Goal: Information Seeking & Learning: Learn about a topic

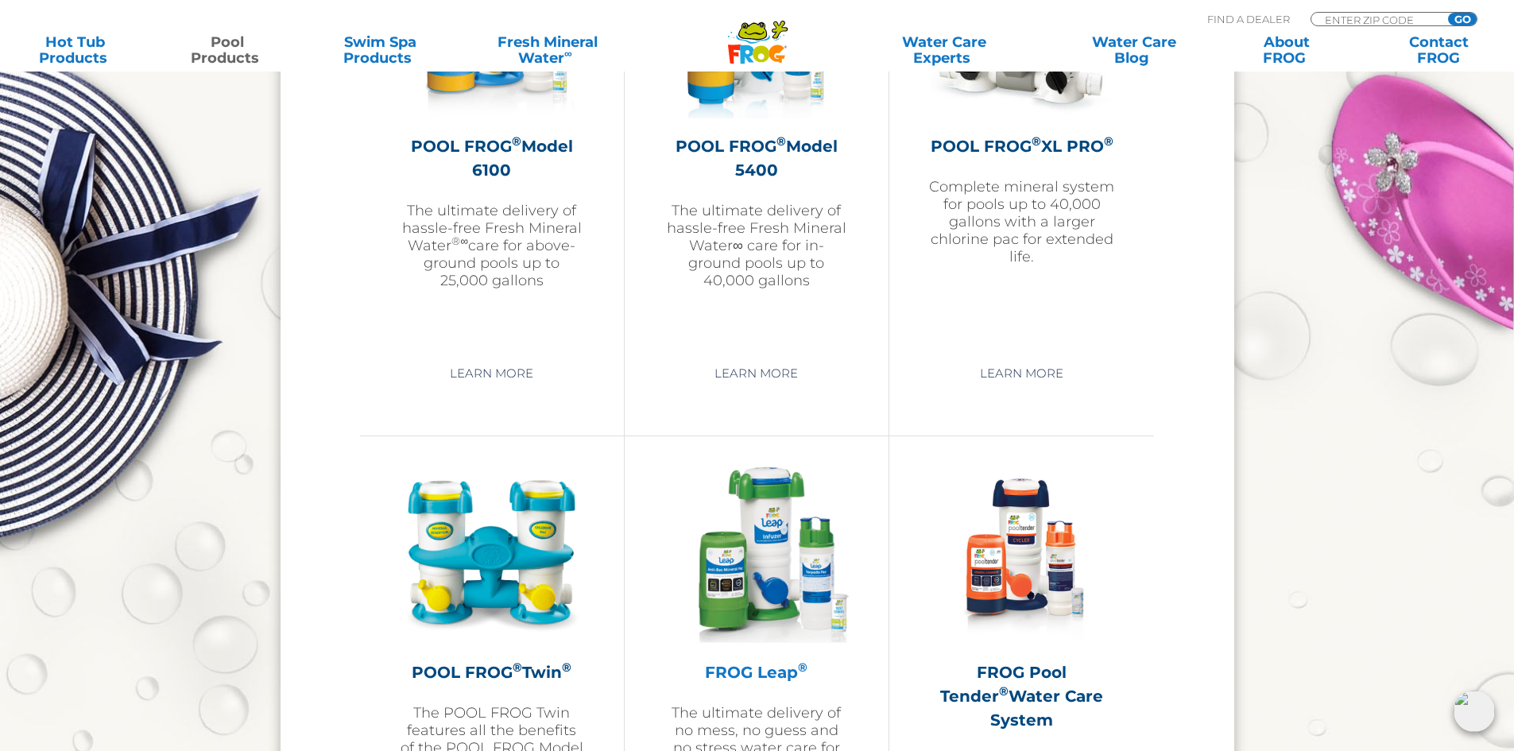
scroll to position [2702, 0]
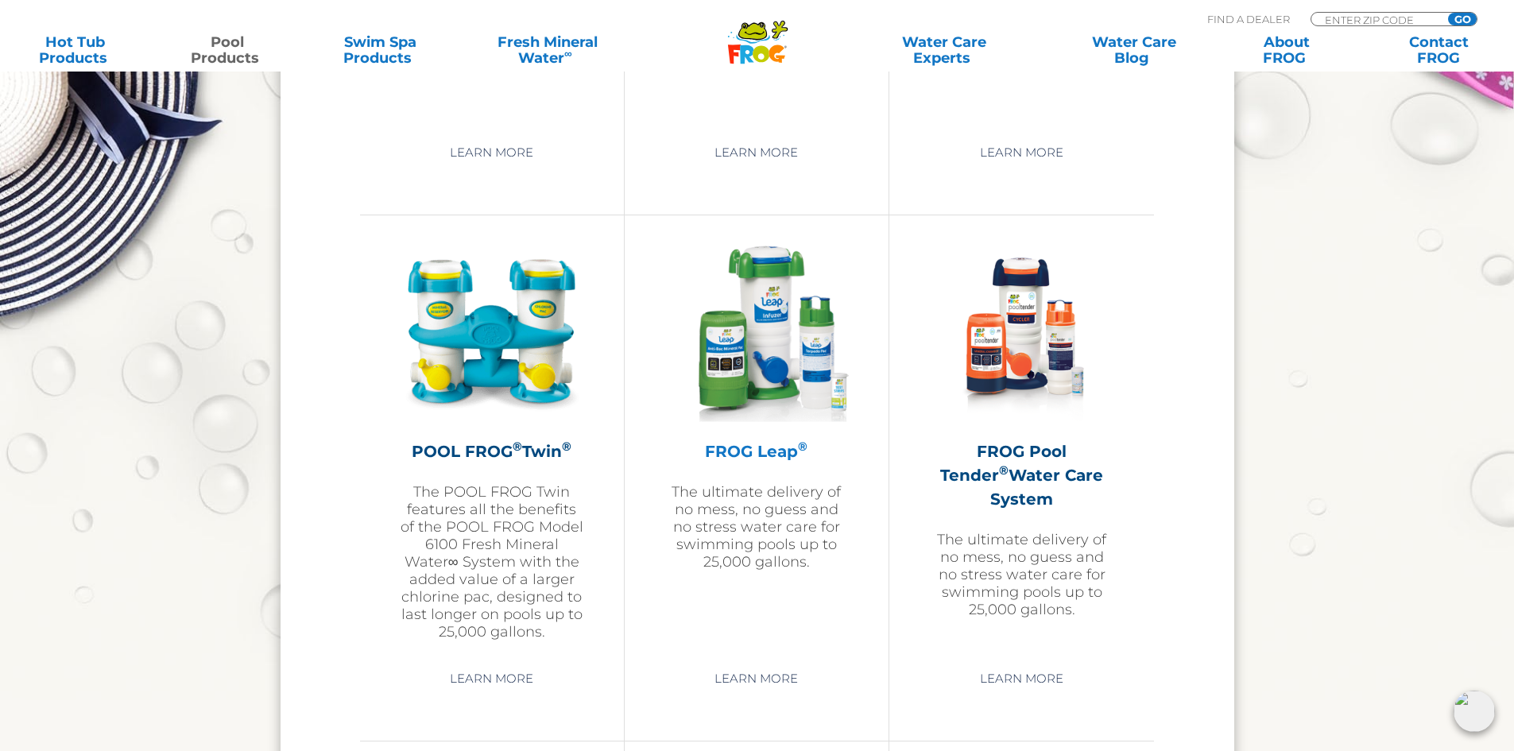
click at [765, 449] on h2 "FROG Leap ®" at bounding box center [756, 451] width 184 height 24
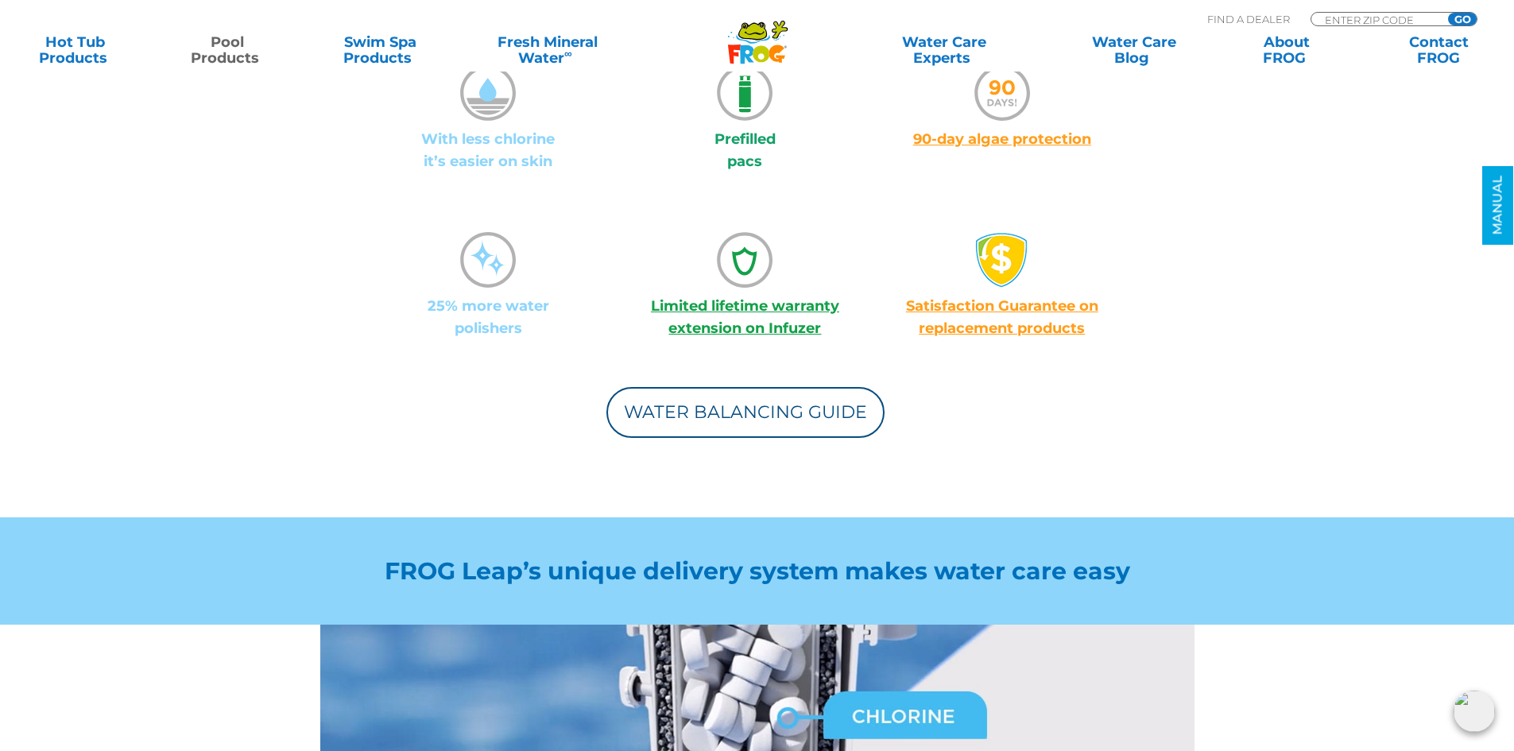
scroll to position [1351, 0]
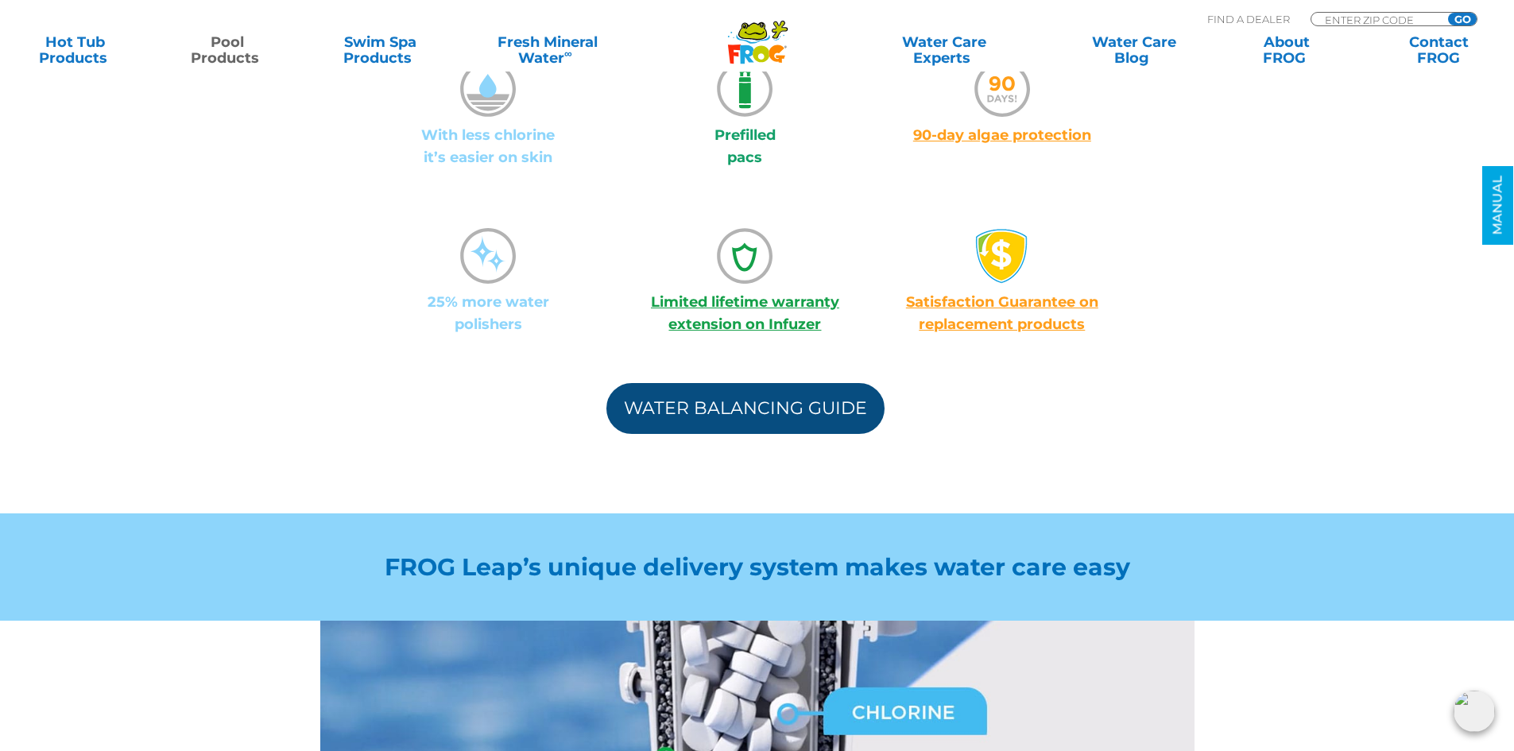
click at [730, 389] on link "Water Balancing Guide" at bounding box center [745, 408] width 278 height 51
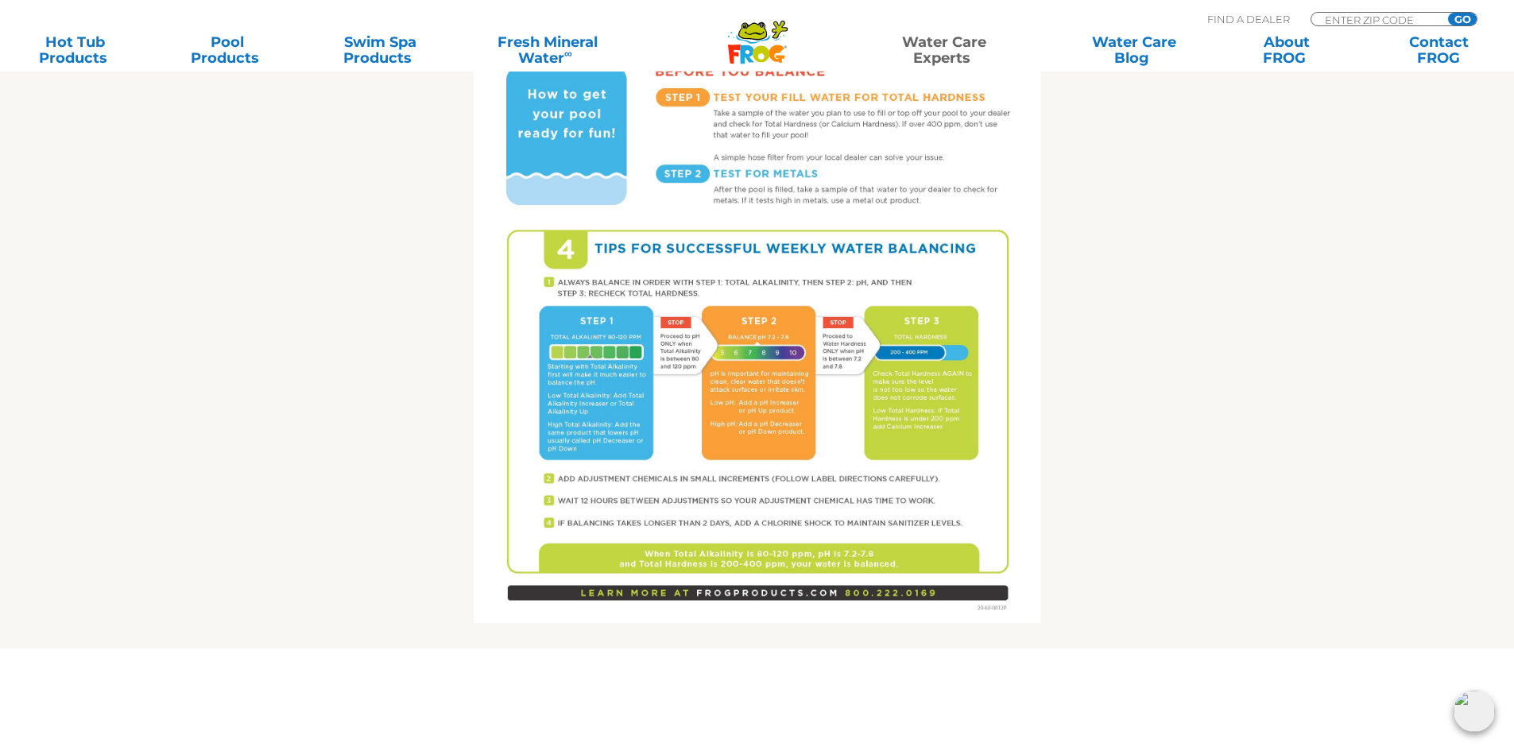
scroll to position [954, 0]
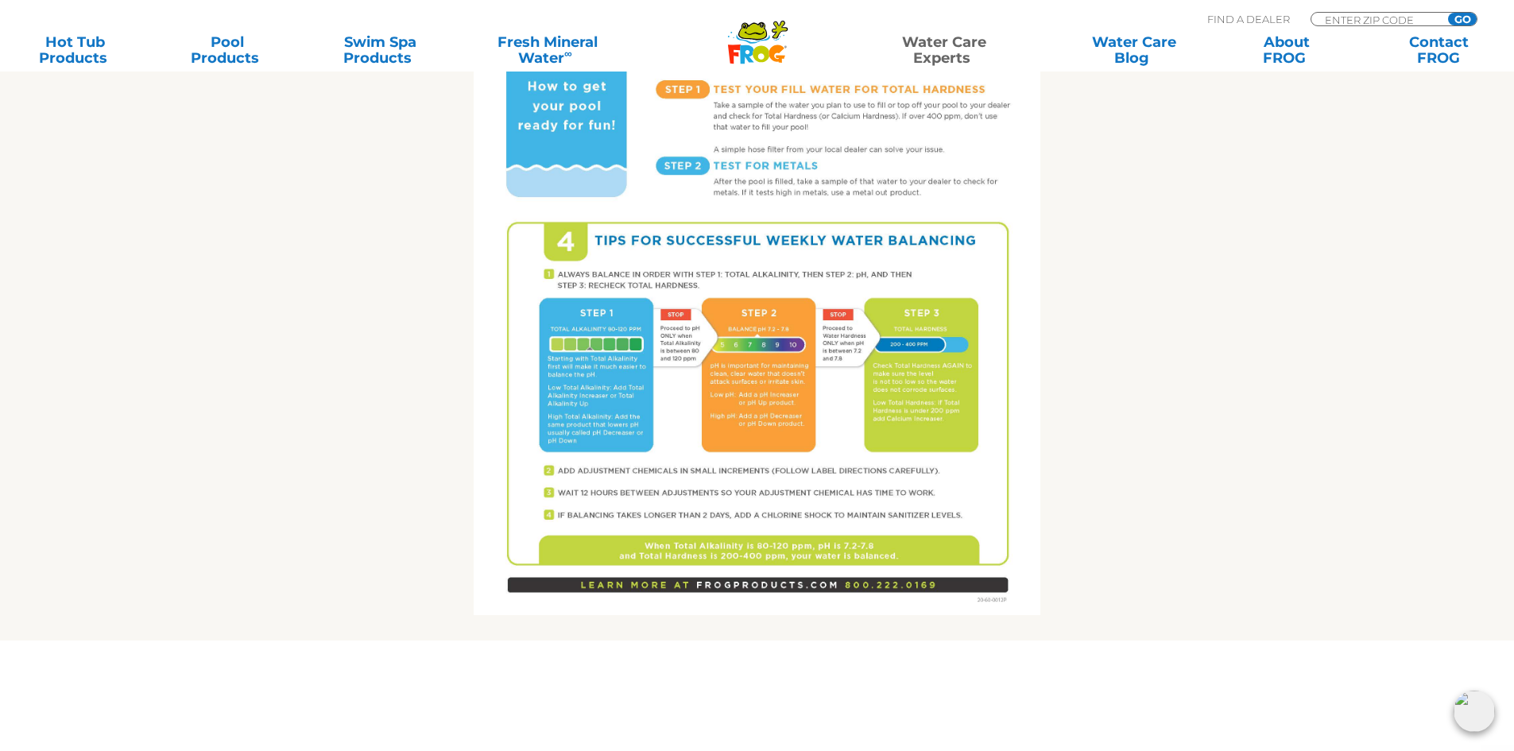
click at [773, 404] on img at bounding box center [757, 248] width 567 height 733
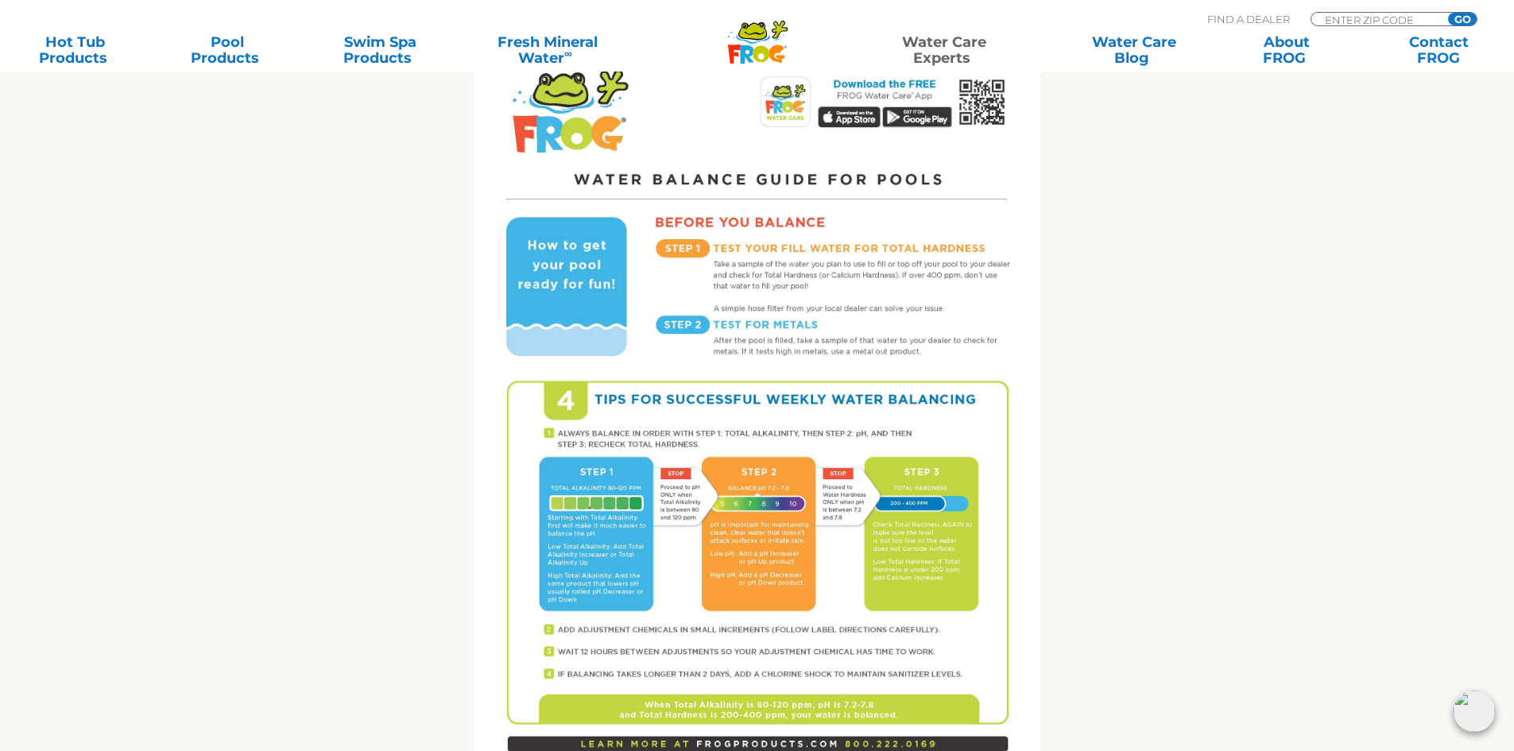
scroll to position [874, 0]
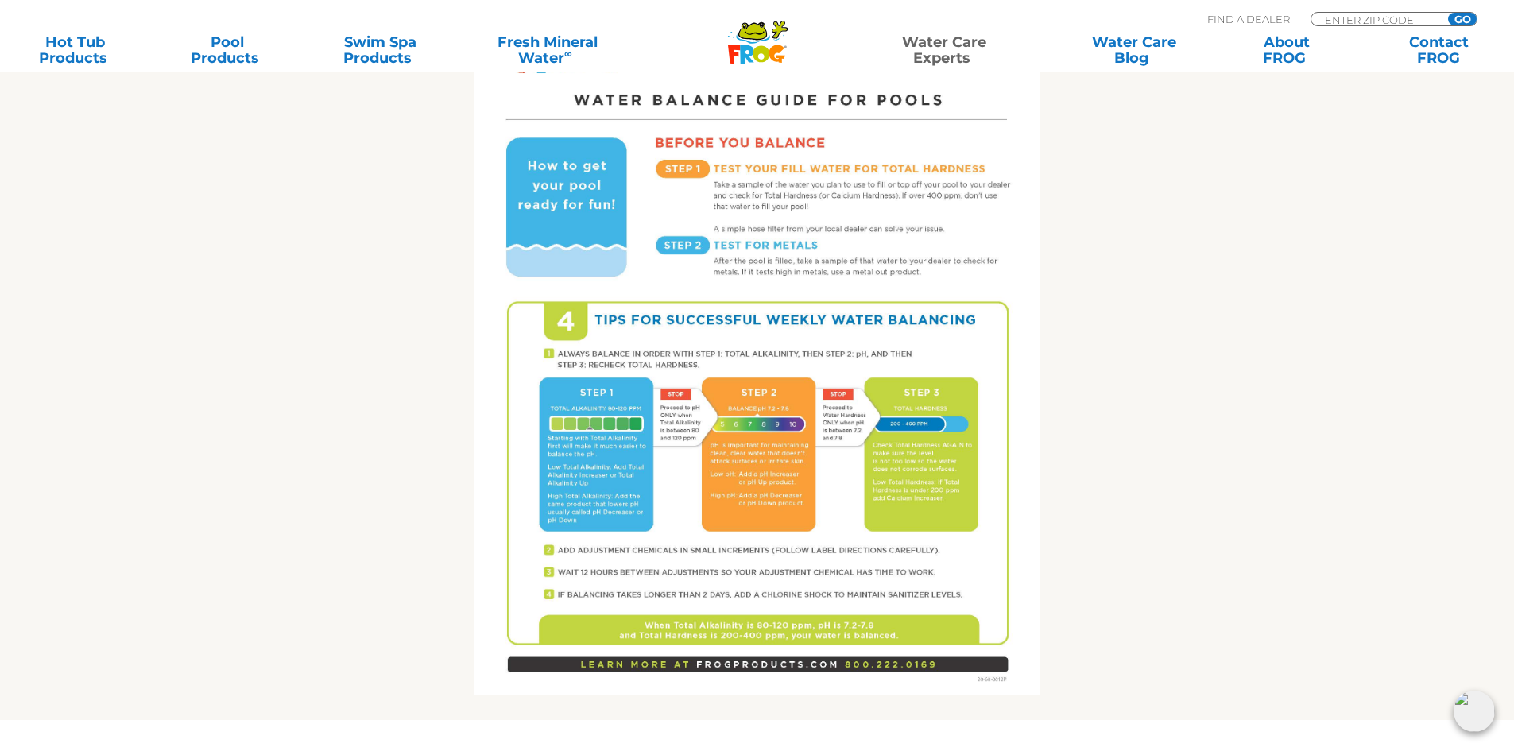
click at [616, 486] on img at bounding box center [757, 327] width 567 height 733
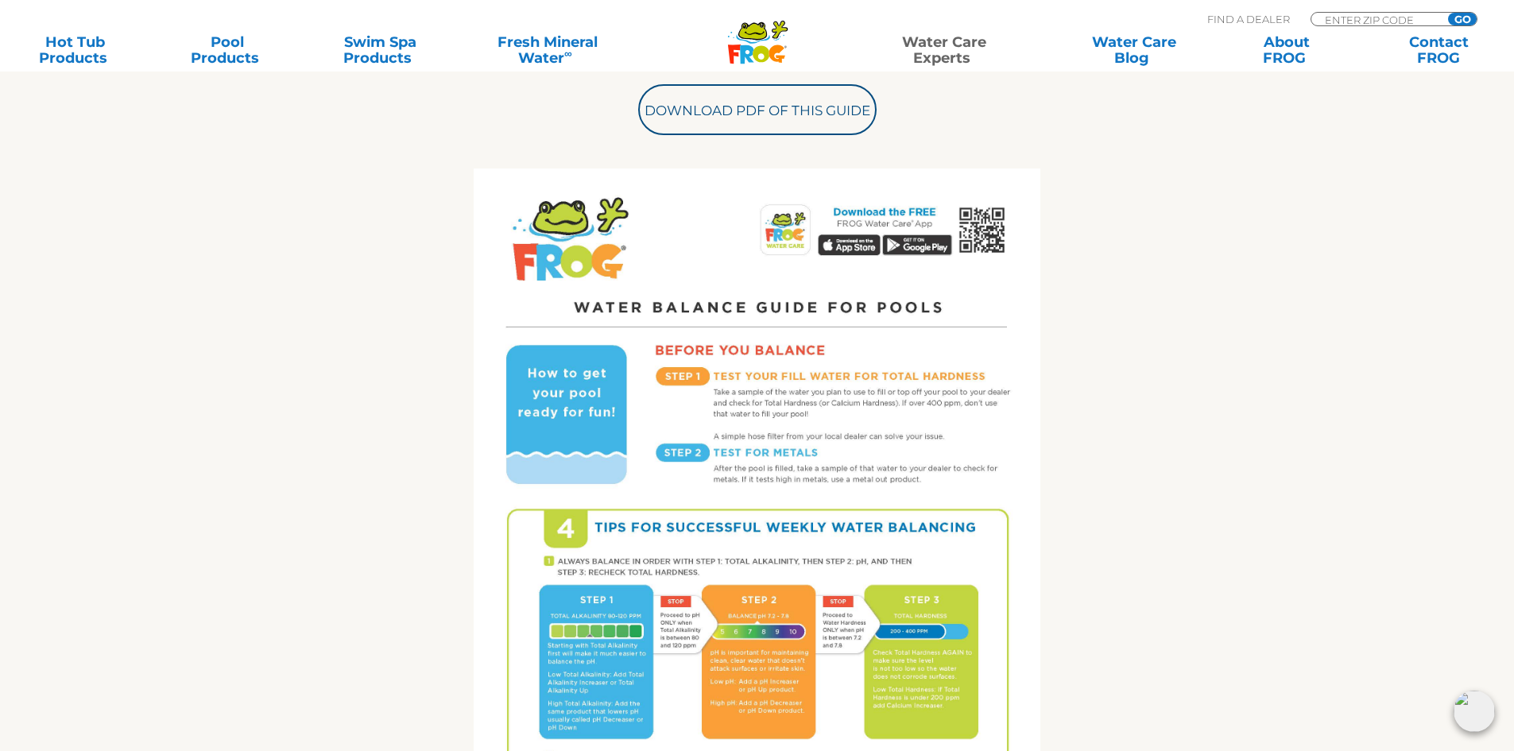
scroll to position [636, 0]
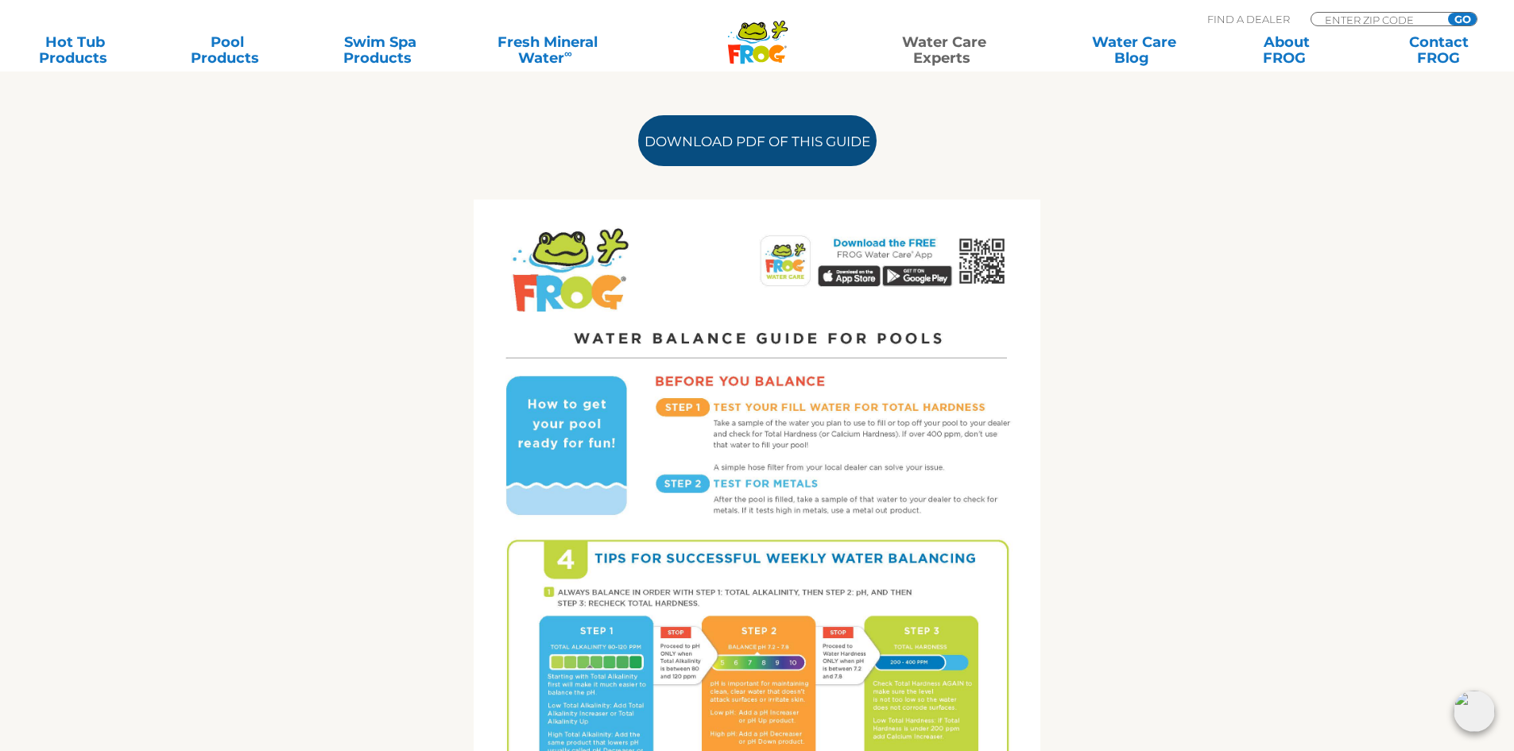
click at [764, 135] on link "Download PDF of this Guide" at bounding box center [757, 140] width 238 height 51
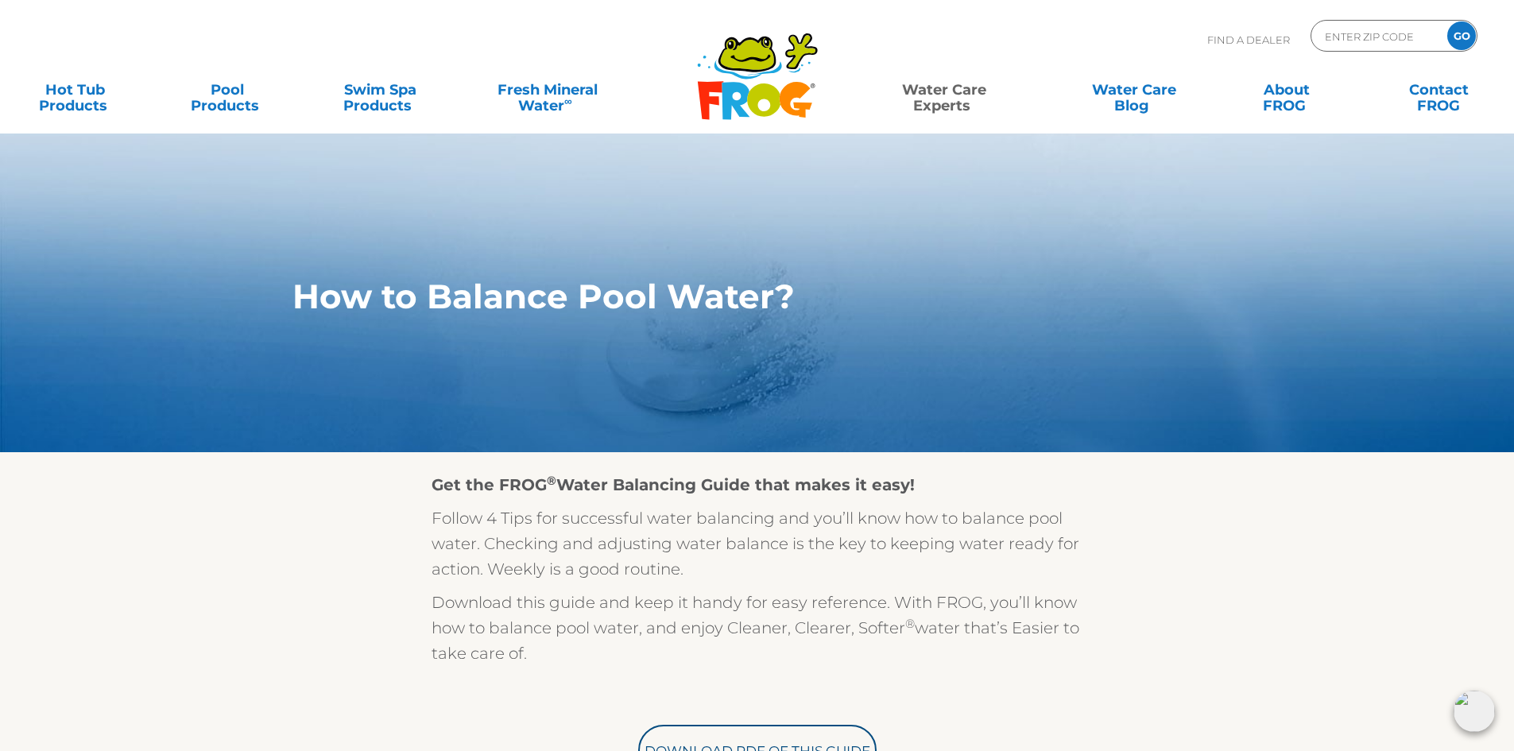
scroll to position [0, 0]
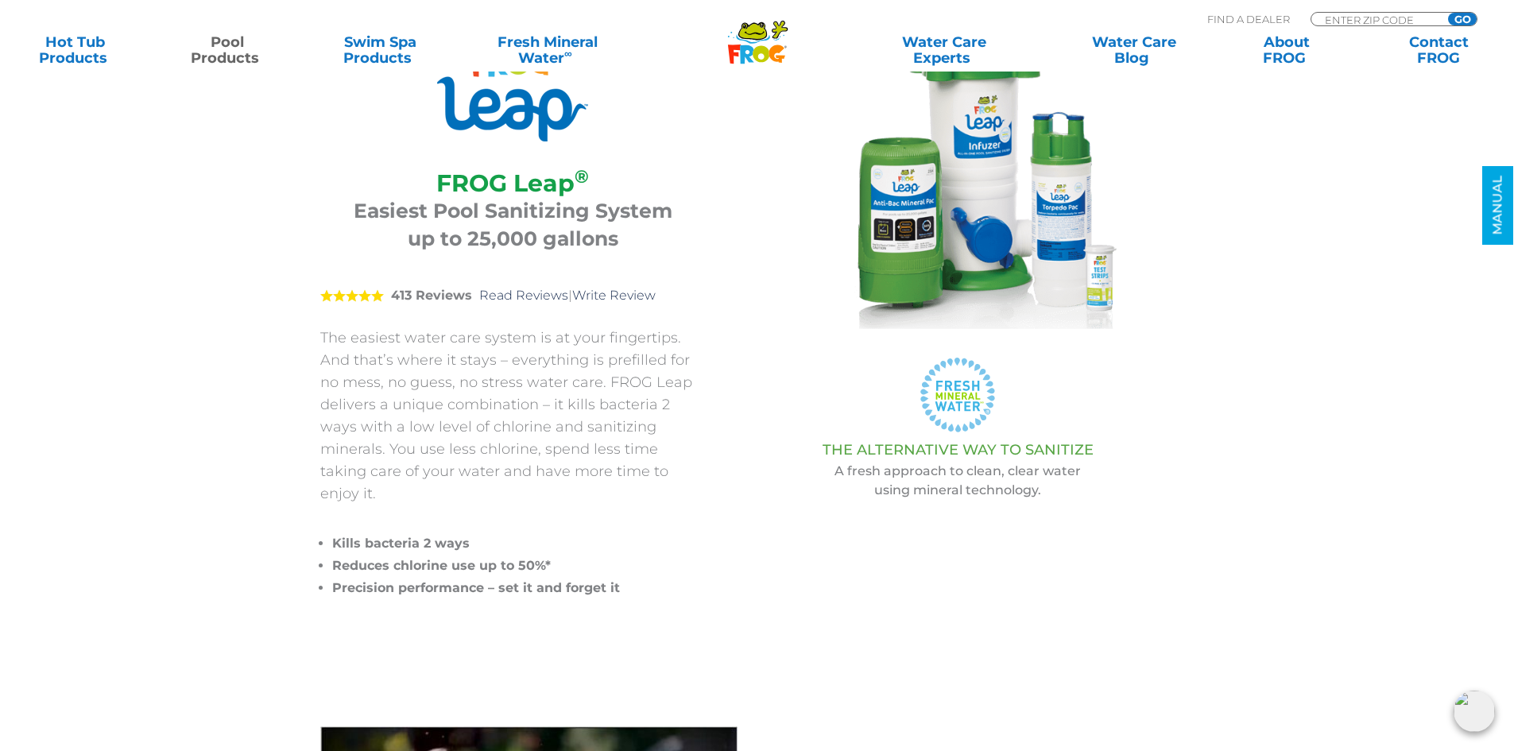
scroll to position [159, 0]
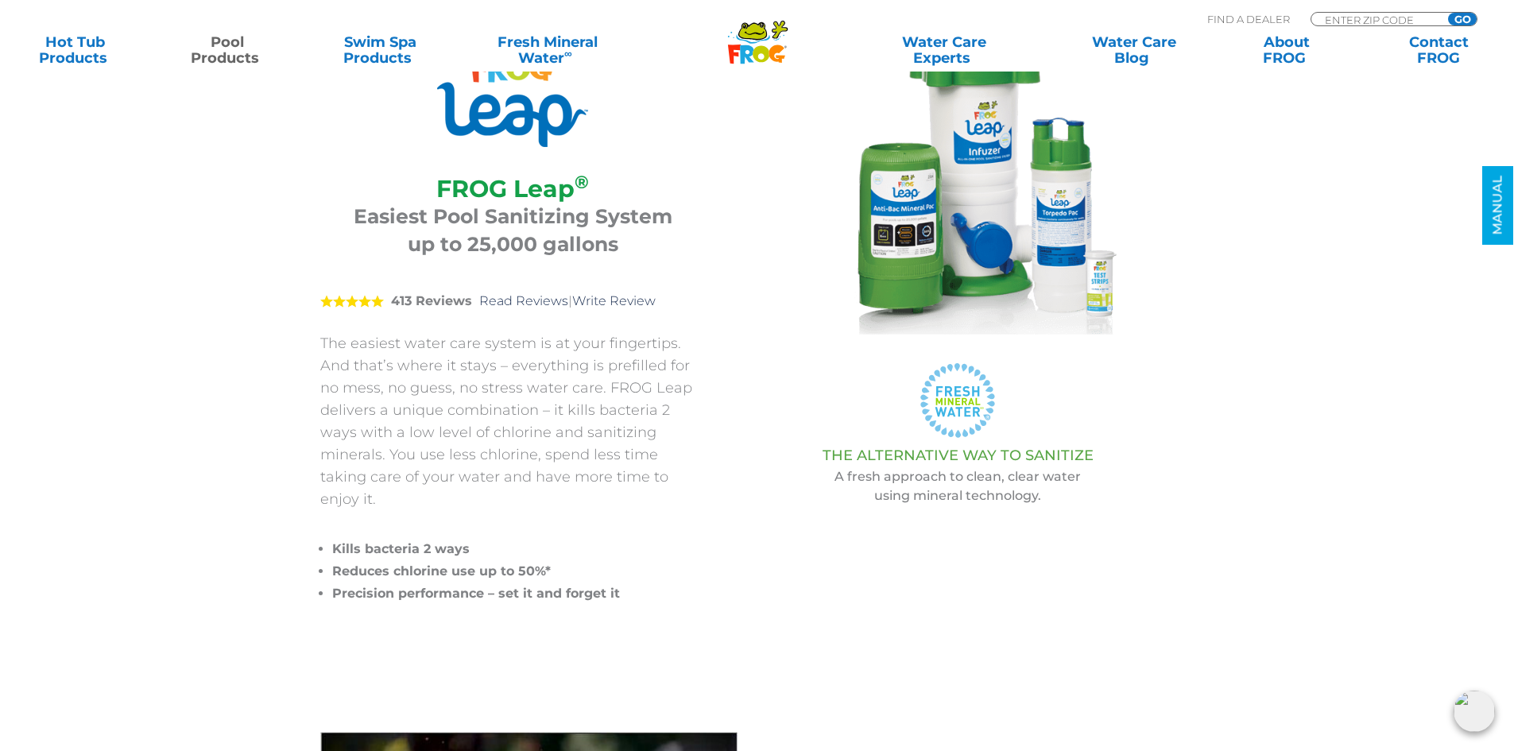
click at [362, 300] on span "5" at bounding box center [352, 301] width 64 height 13
click at [519, 302] on link "Read Reviews" at bounding box center [523, 300] width 89 height 15
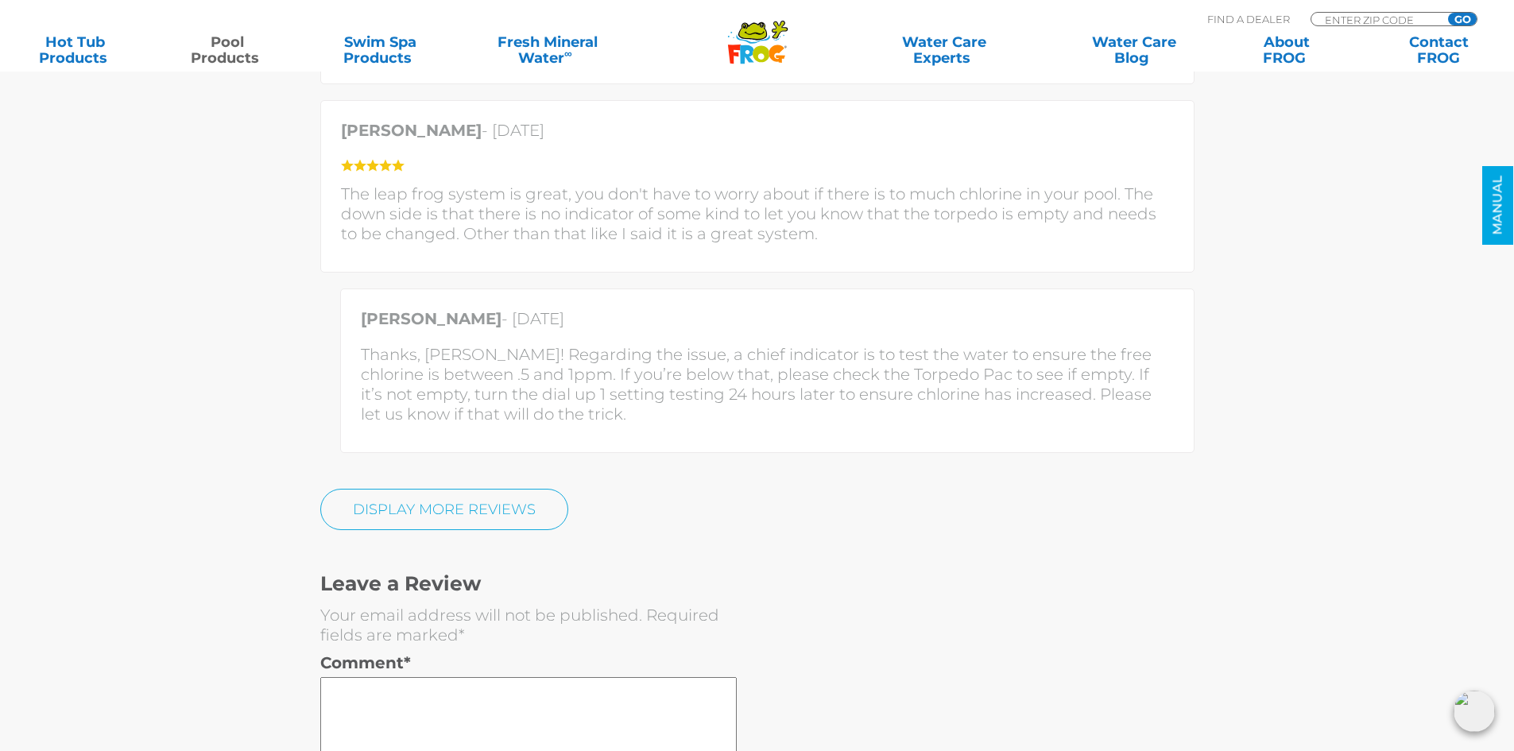
scroll to position [4524, 0]
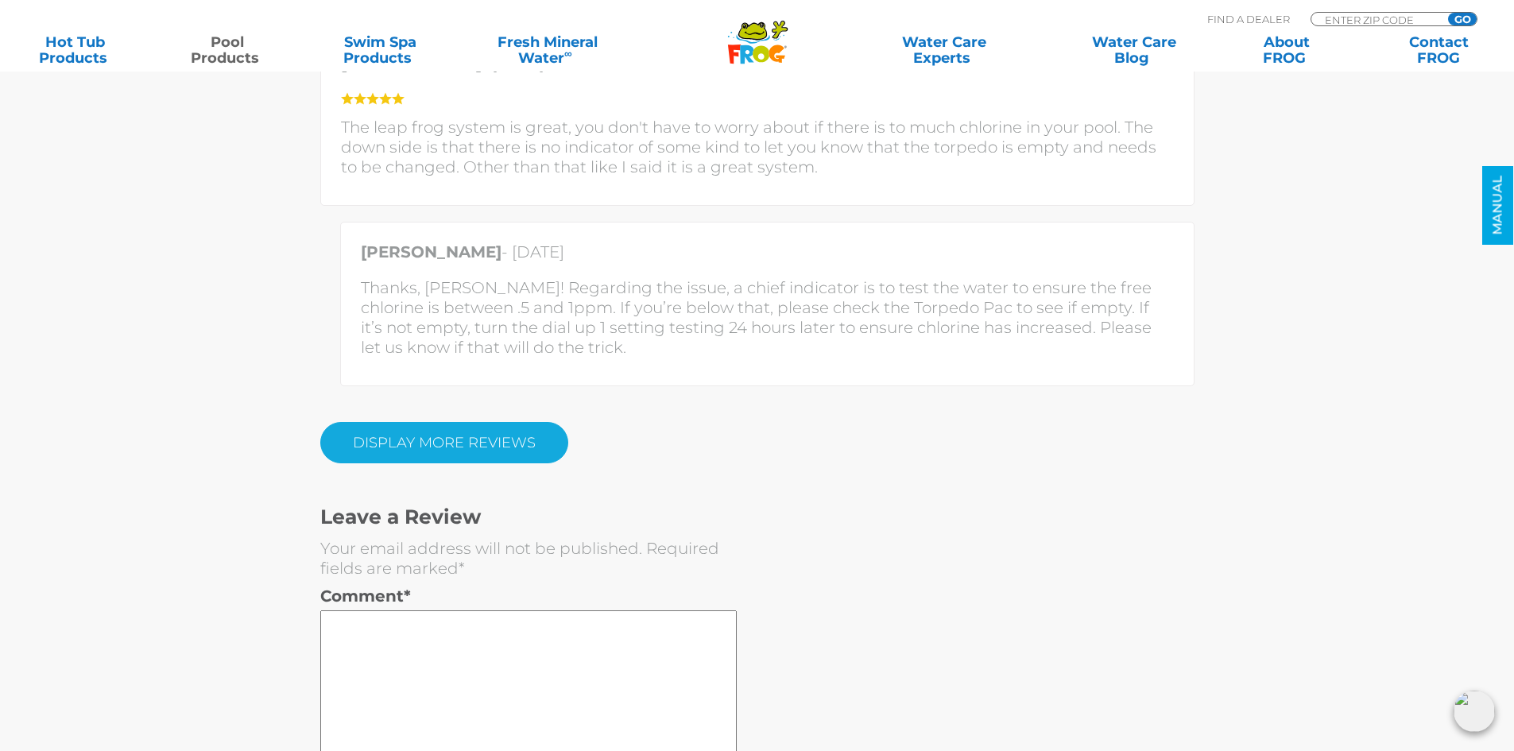
click at [532, 422] on link "Display More Reviews" at bounding box center [444, 442] width 248 height 41
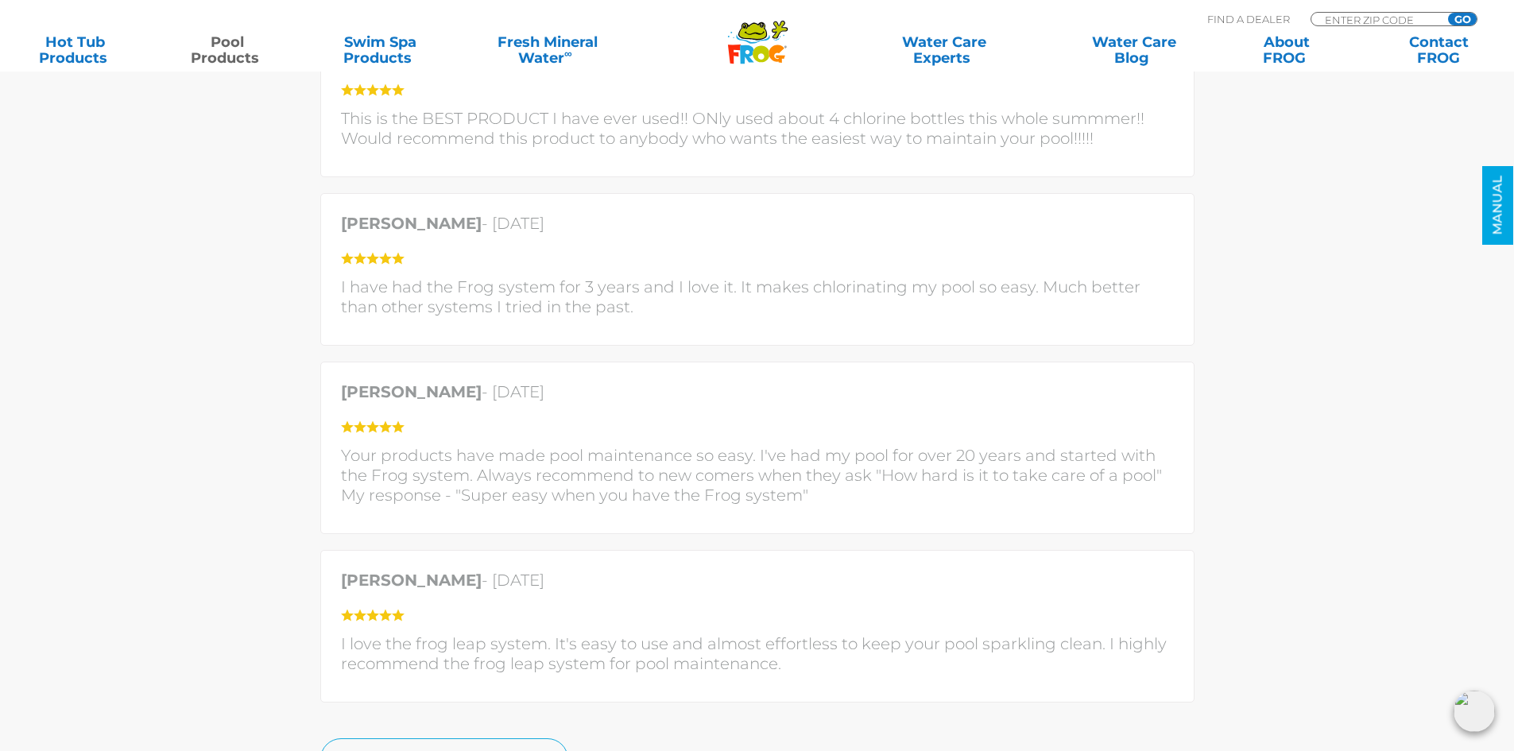
scroll to position [5160, 0]
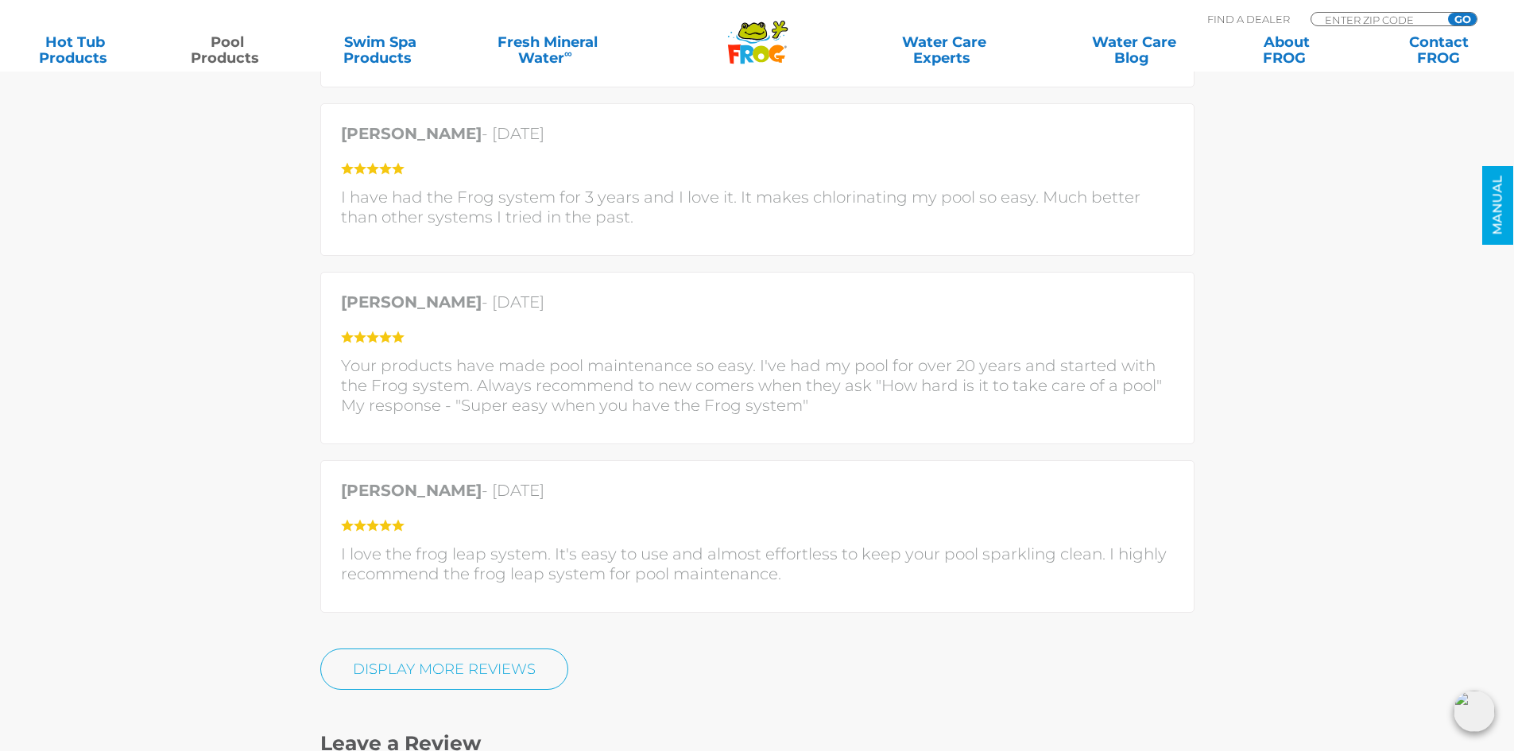
drag, startPoint x: 465, startPoint y: 641, endPoint x: 748, endPoint y: 530, distance: 304.0
click at [468, 648] on link "DISPLAY MORE REVIEWS" at bounding box center [444, 668] width 248 height 41
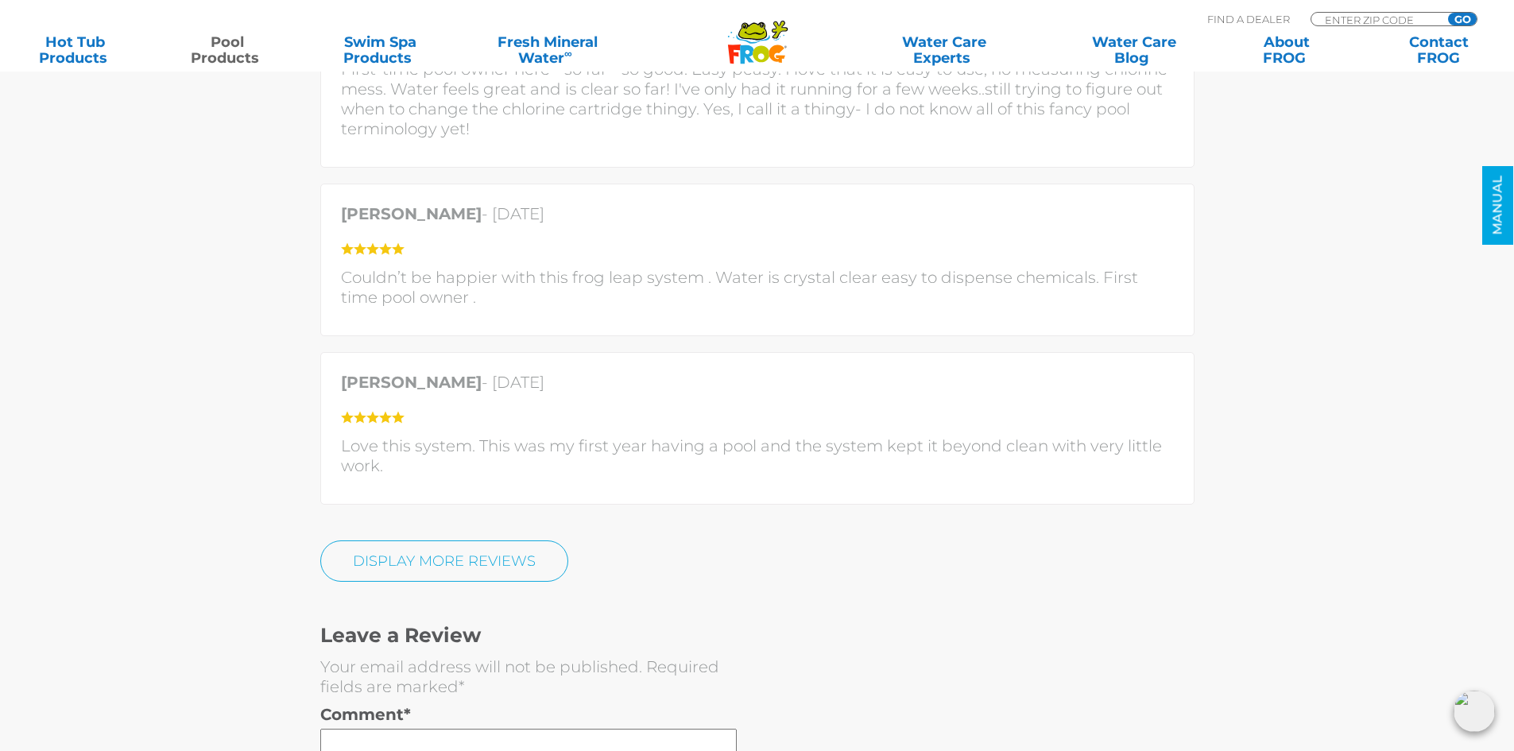
scroll to position [6193, 0]
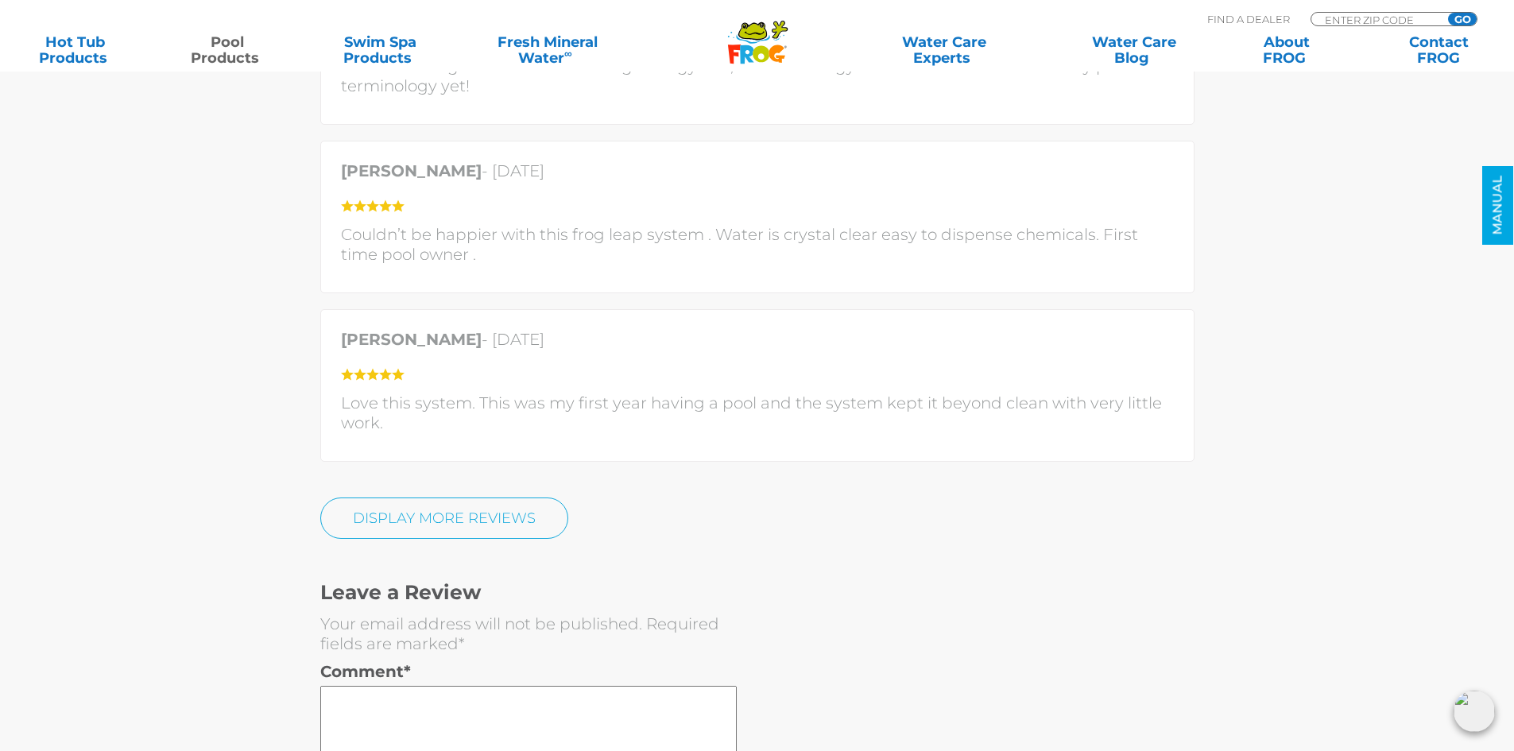
click at [524, 497] on link "DISPLAY MORE REVIEWS" at bounding box center [444, 517] width 248 height 41
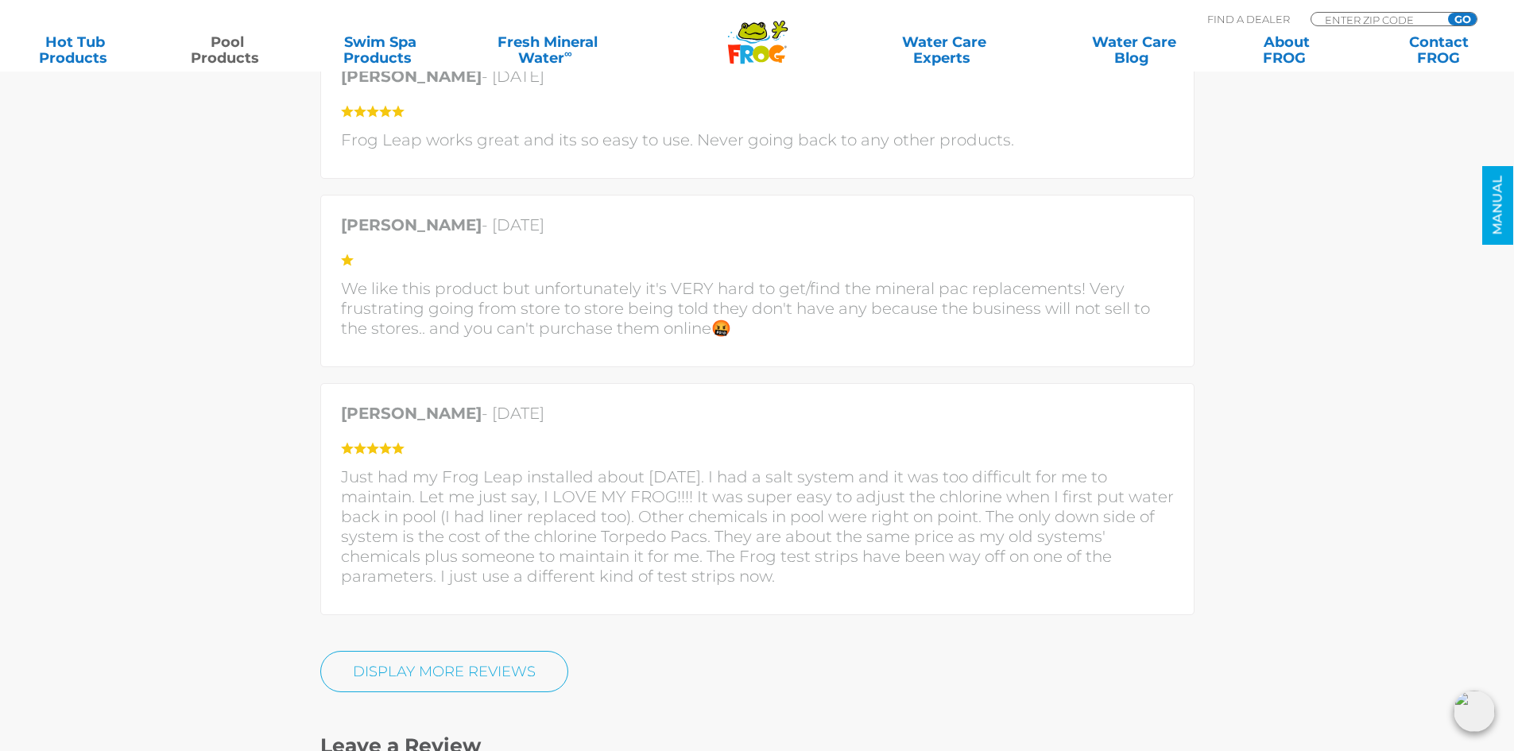
scroll to position [7306, 0]
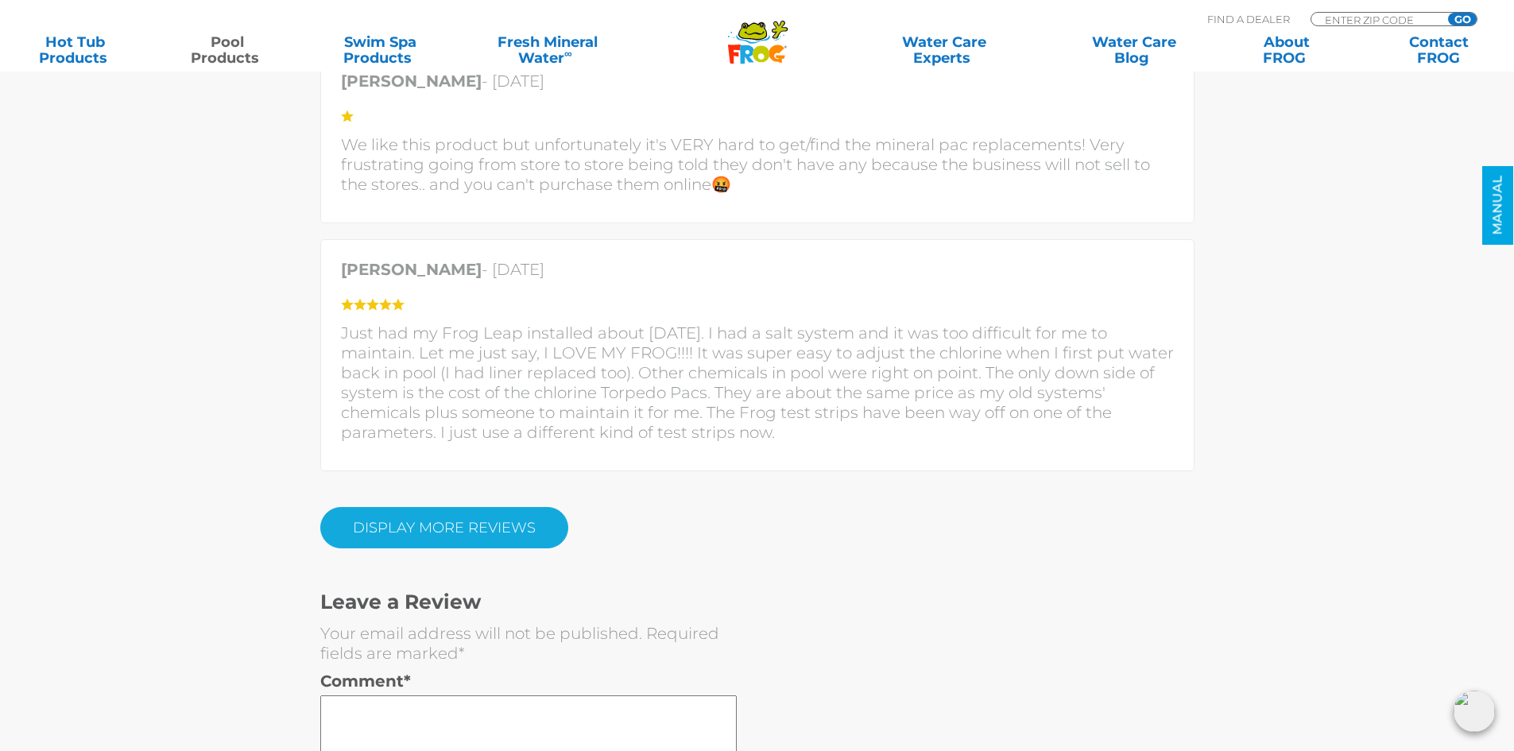
click at [503, 507] on link "DISPLAY MORE REVIEWS" at bounding box center [444, 527] width 248 height 41
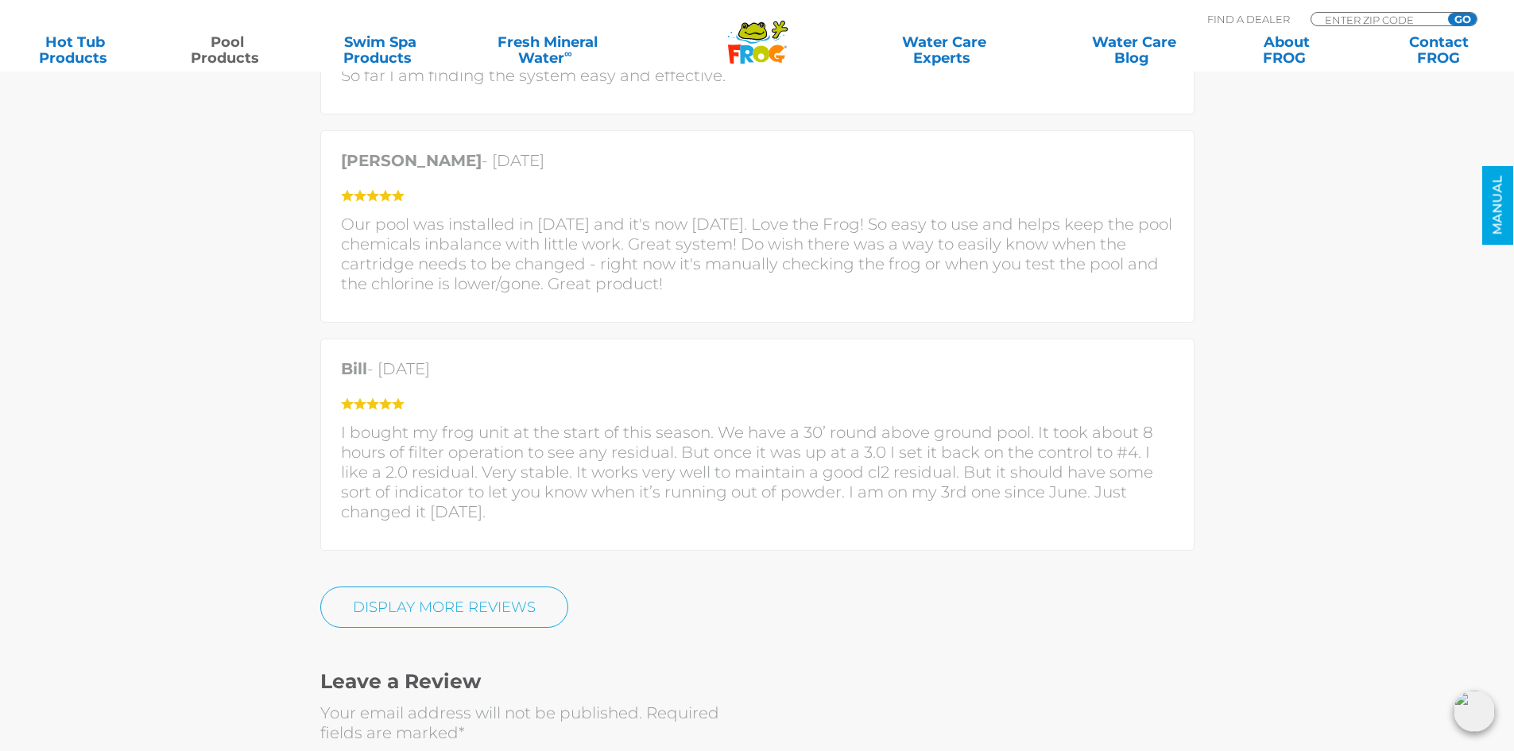
scroll to position [8259, 0]
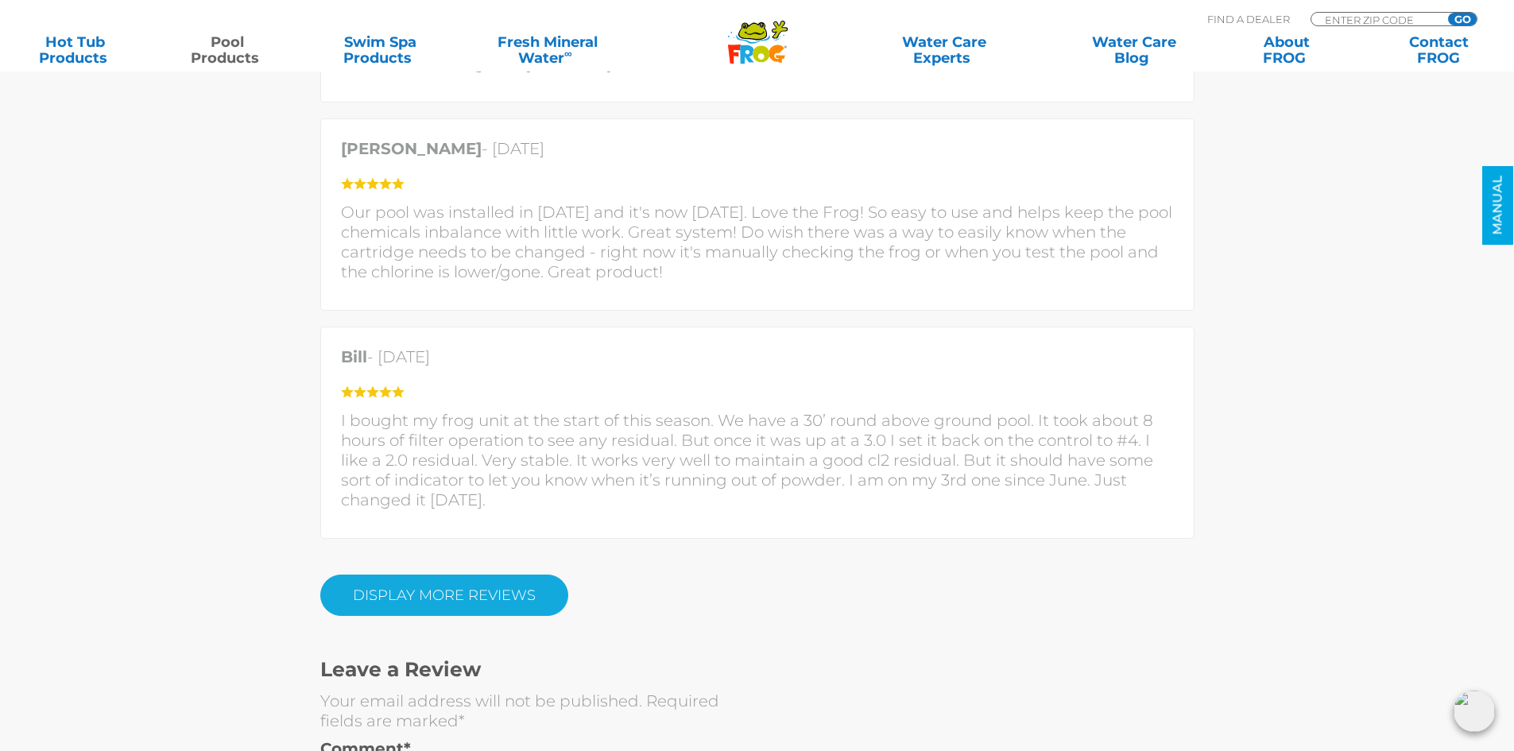
click at [500, 575] on link "DISPLAY MORE REVIEWS" at bounding box center [444, 595] width 248 height 41
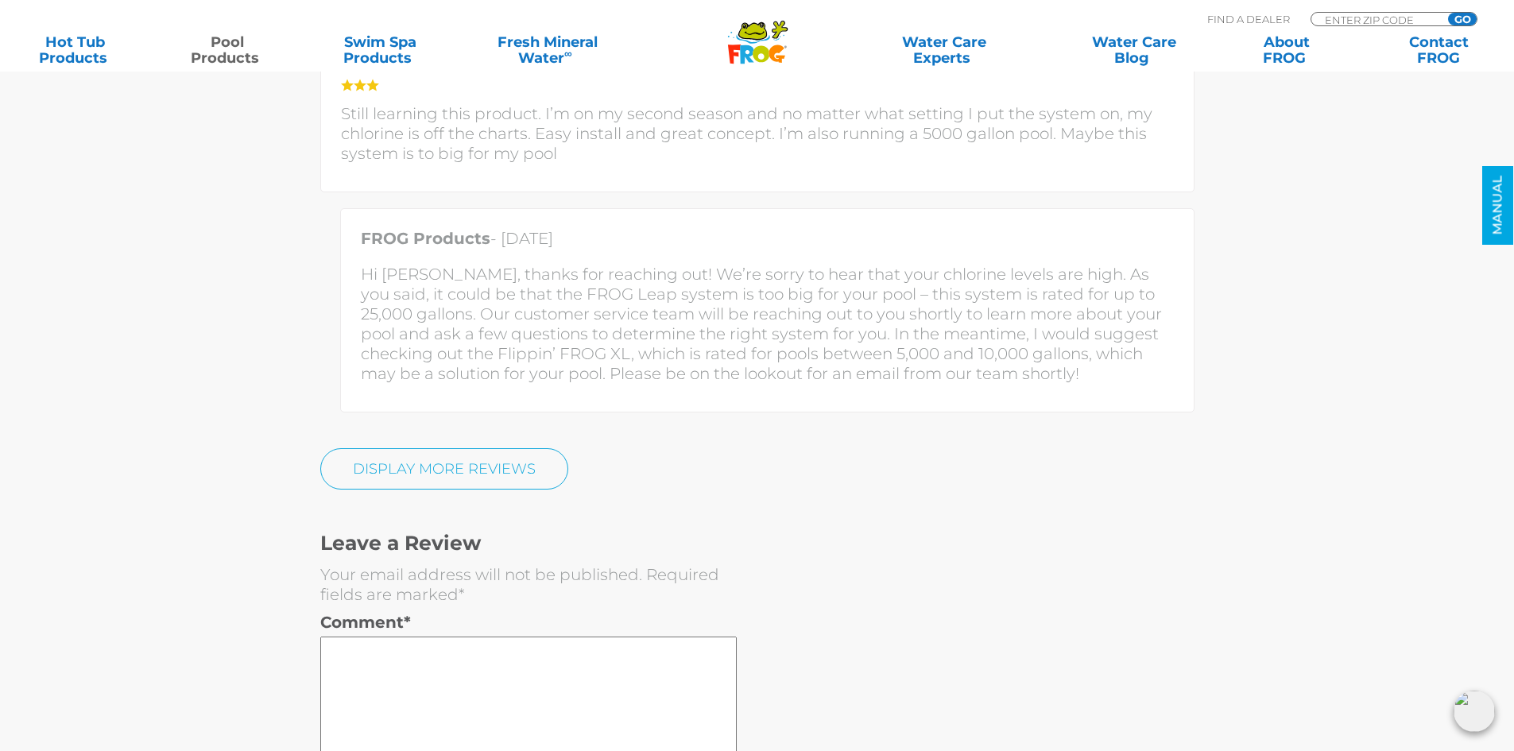
scroll to position [10087, 0]
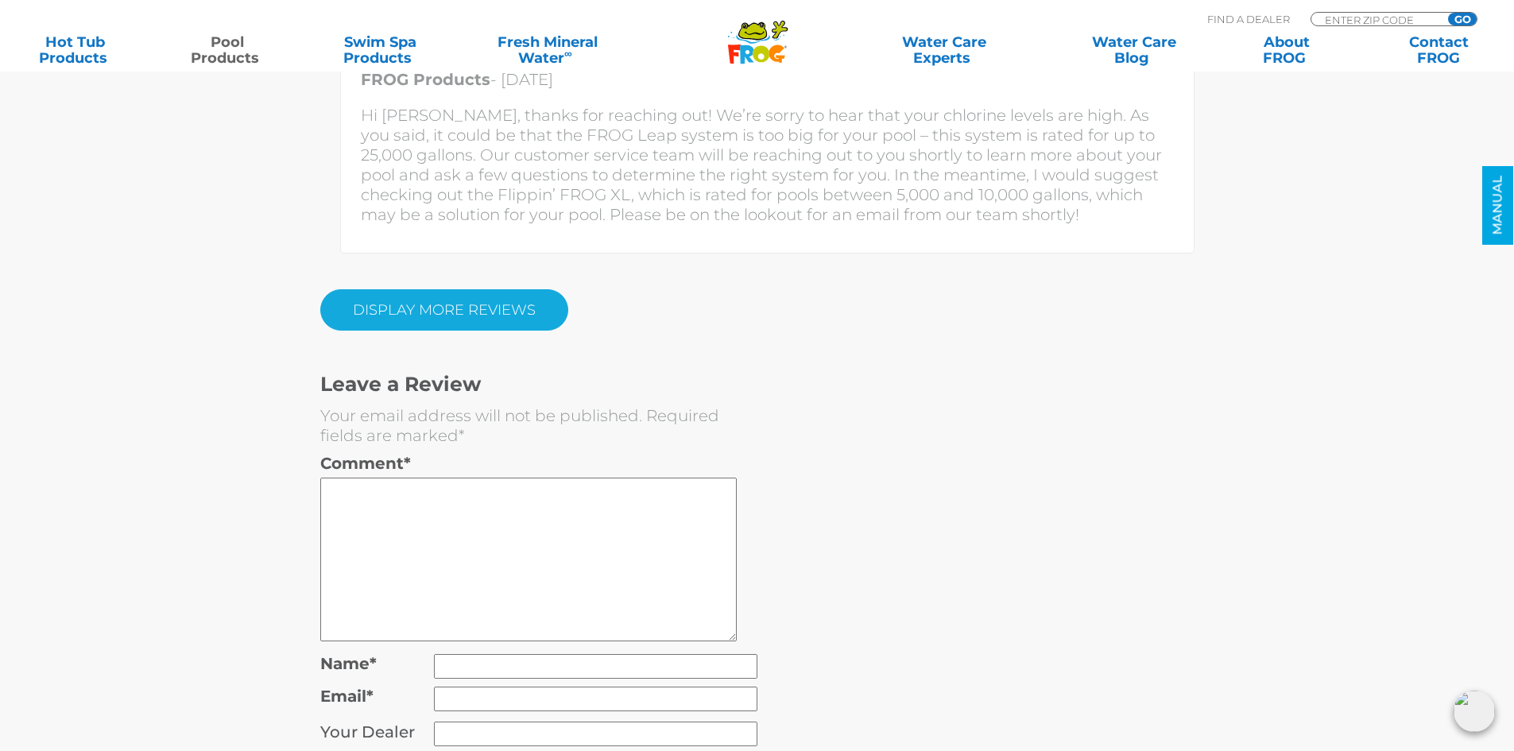
click at [434, 289] on link "DISPLAY MORE REVIEWS" at bounding box center [444, 309] width 248 height 41
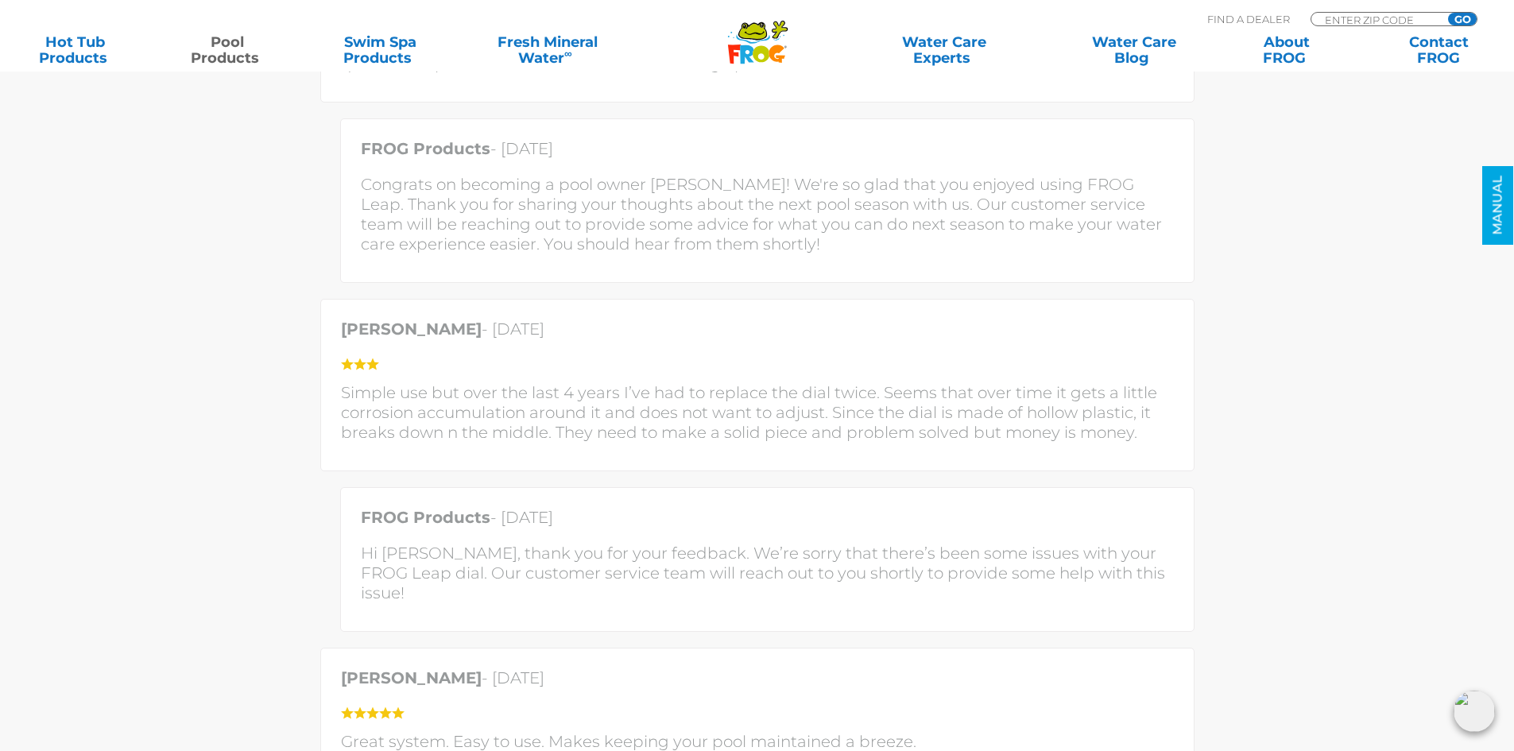
scroll to position [10802, 0]
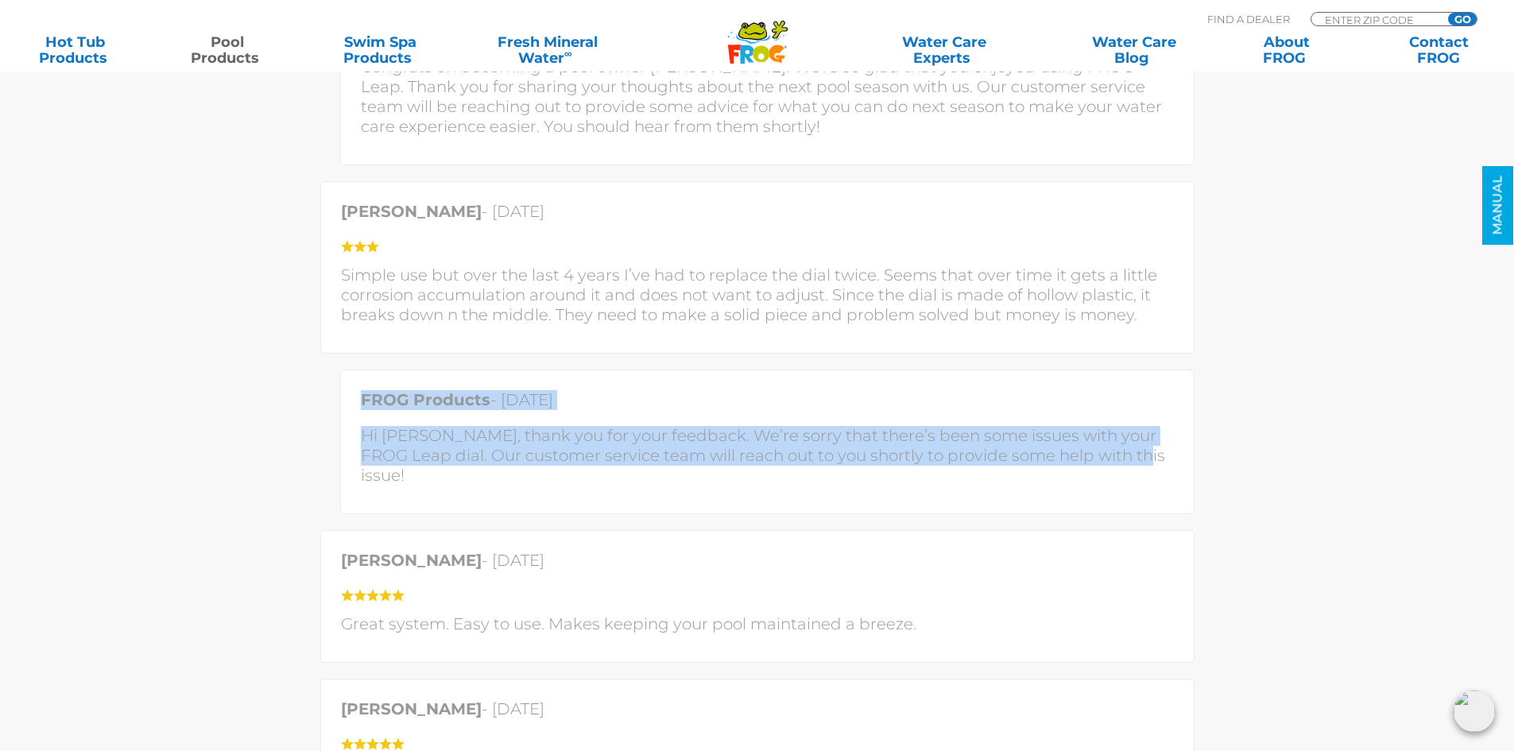
drag, startPoint x: 1128, startPoint y: 413, endPoint x: 329, endPoint y: 372, distance: 799.7
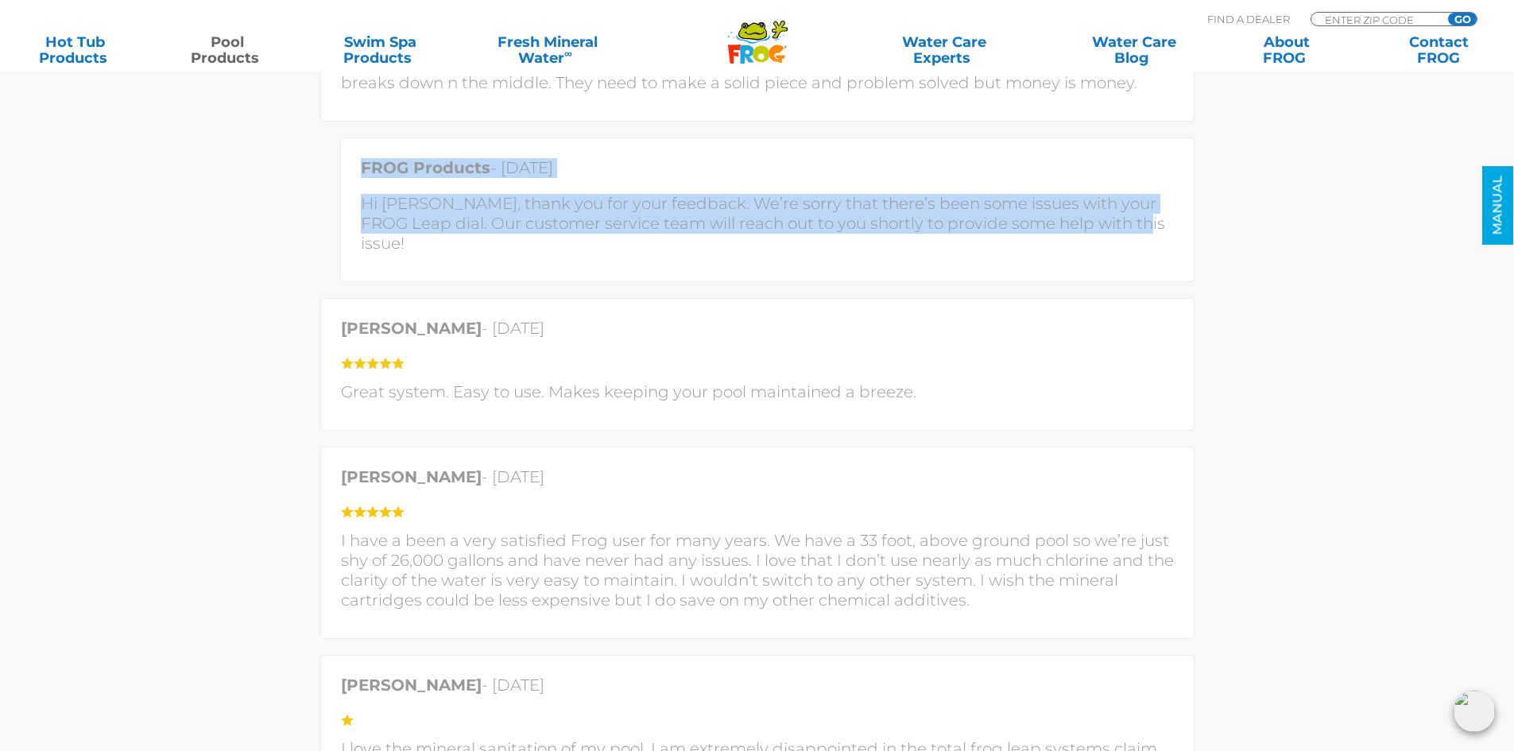
scroll to position [11041, 0]
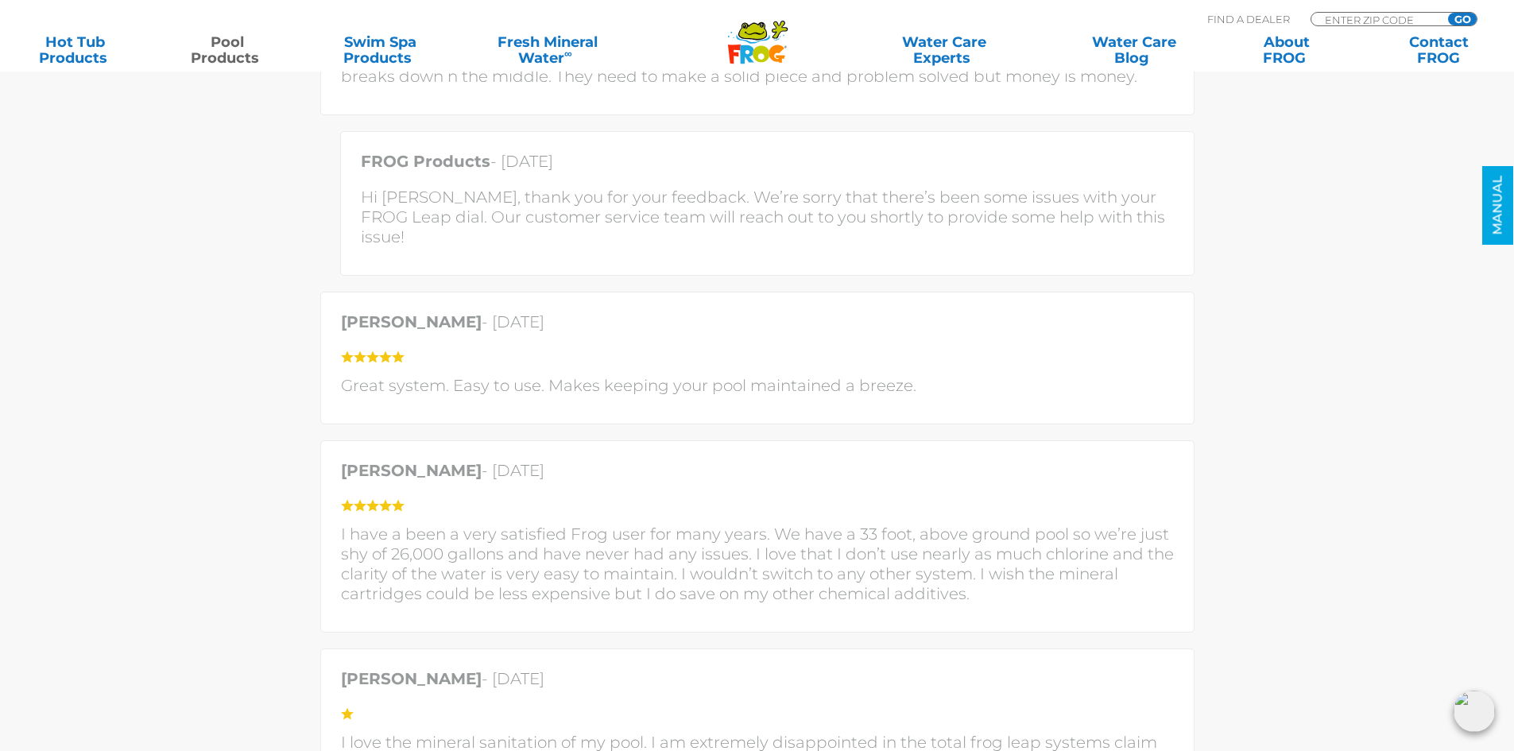
click at [460, 376] on p "Great system. Easy to use. Makes keeping your pool maintained a breeze." at bounding box center [757, 386] width 833 height 20
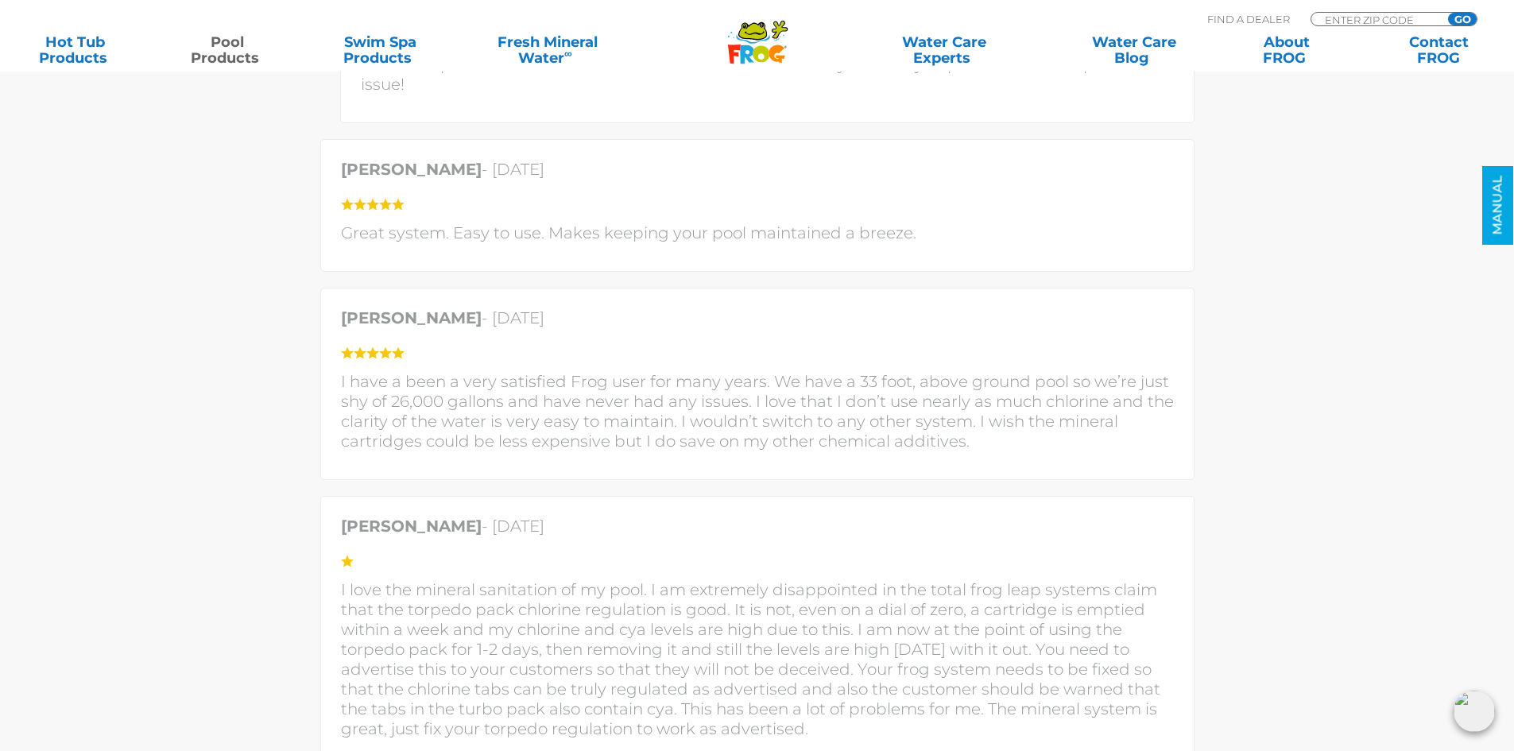
scroll to position [11200, 0]
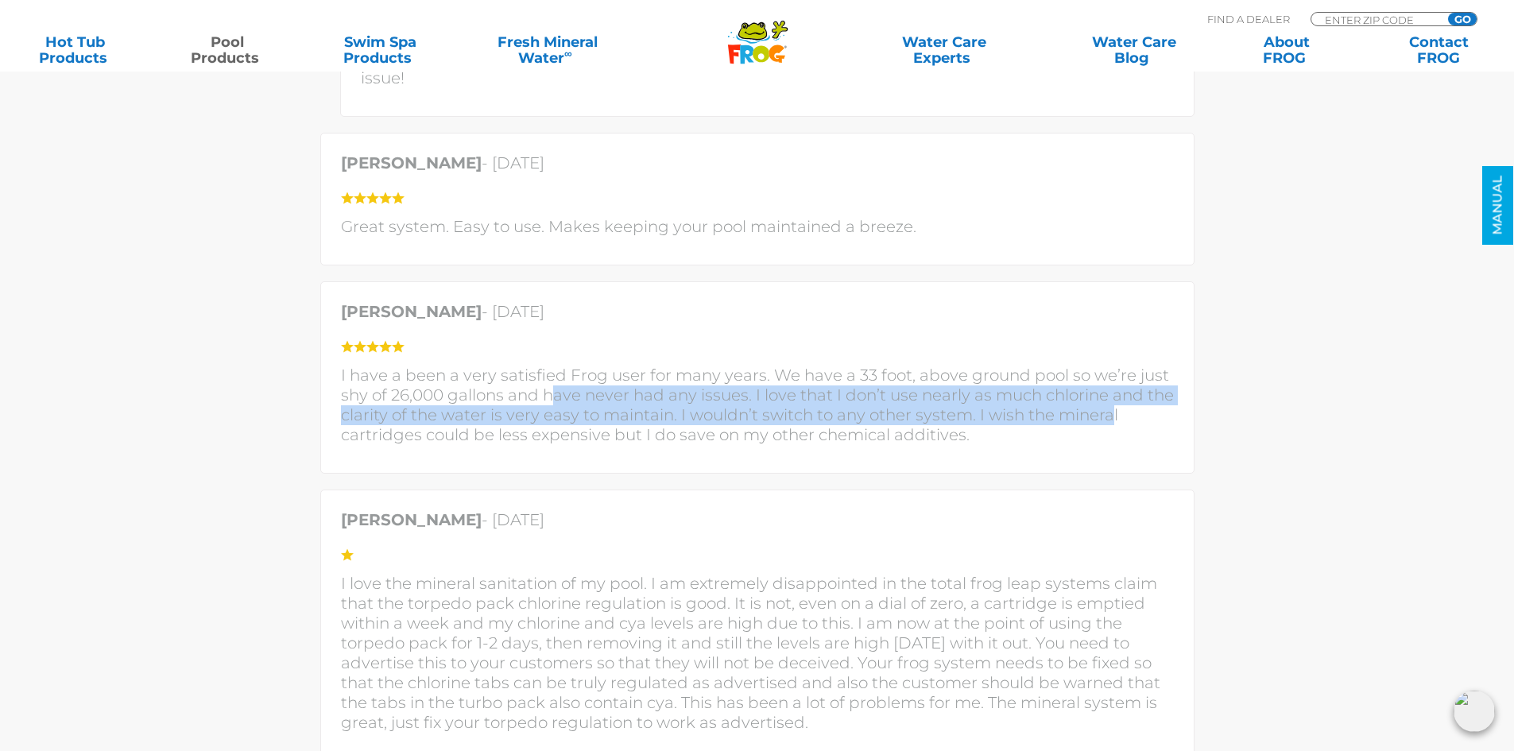
drag, startPoint x: 1112, startPoint y: 349, endPoint x: 552, endPoint y: 323, distance: 560.0
click at [552, 366] on p "I have a been a very satisfied Frog user for many years. We have a 33 foot, abo…" at bounding box center [757, 405] width 833 height 79
click at [794, 366] on p "I have a been a very satisfied Frog user for many years. We have a 33 foot, abo…" at bounding box center [757, 405] width 833 height 79
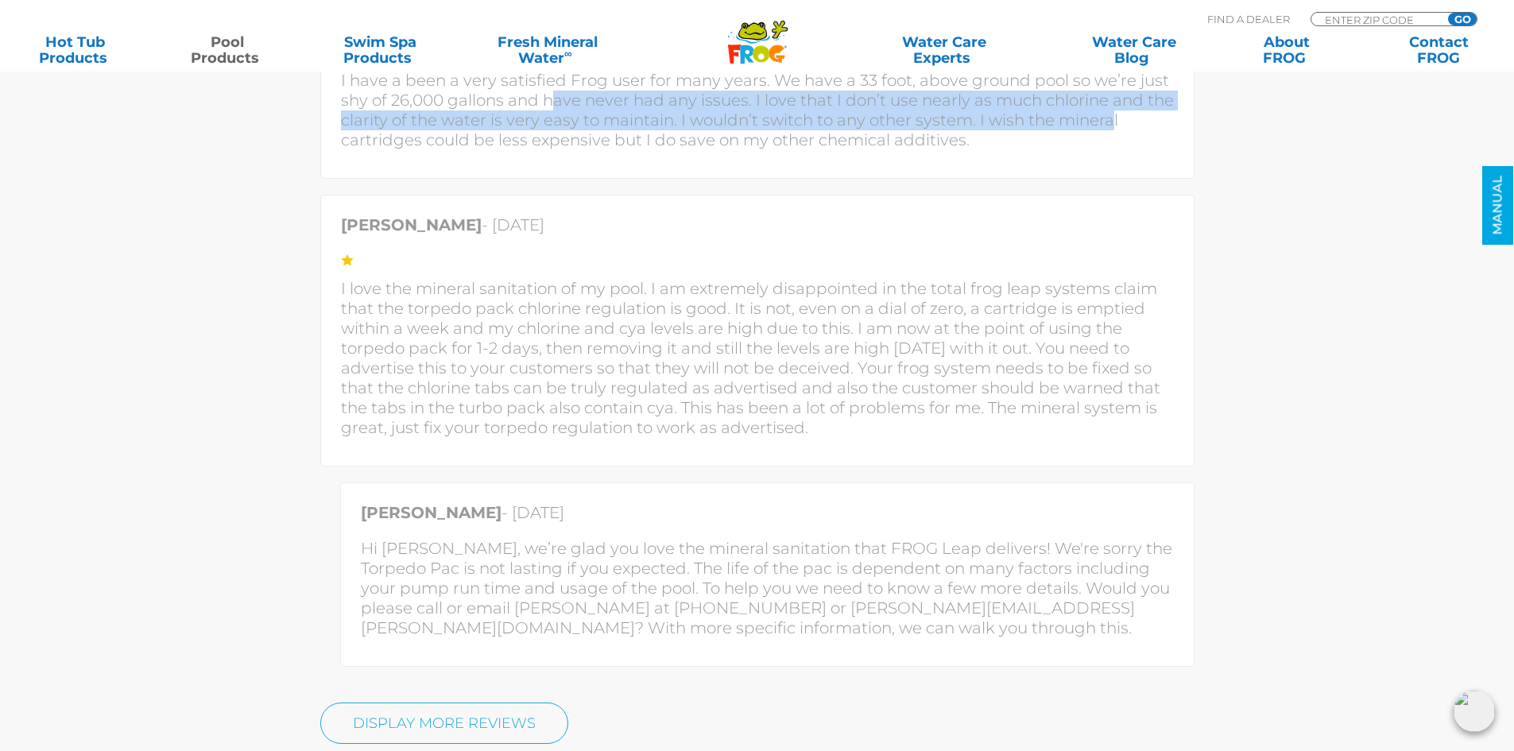
scroll to position [11517, 0]
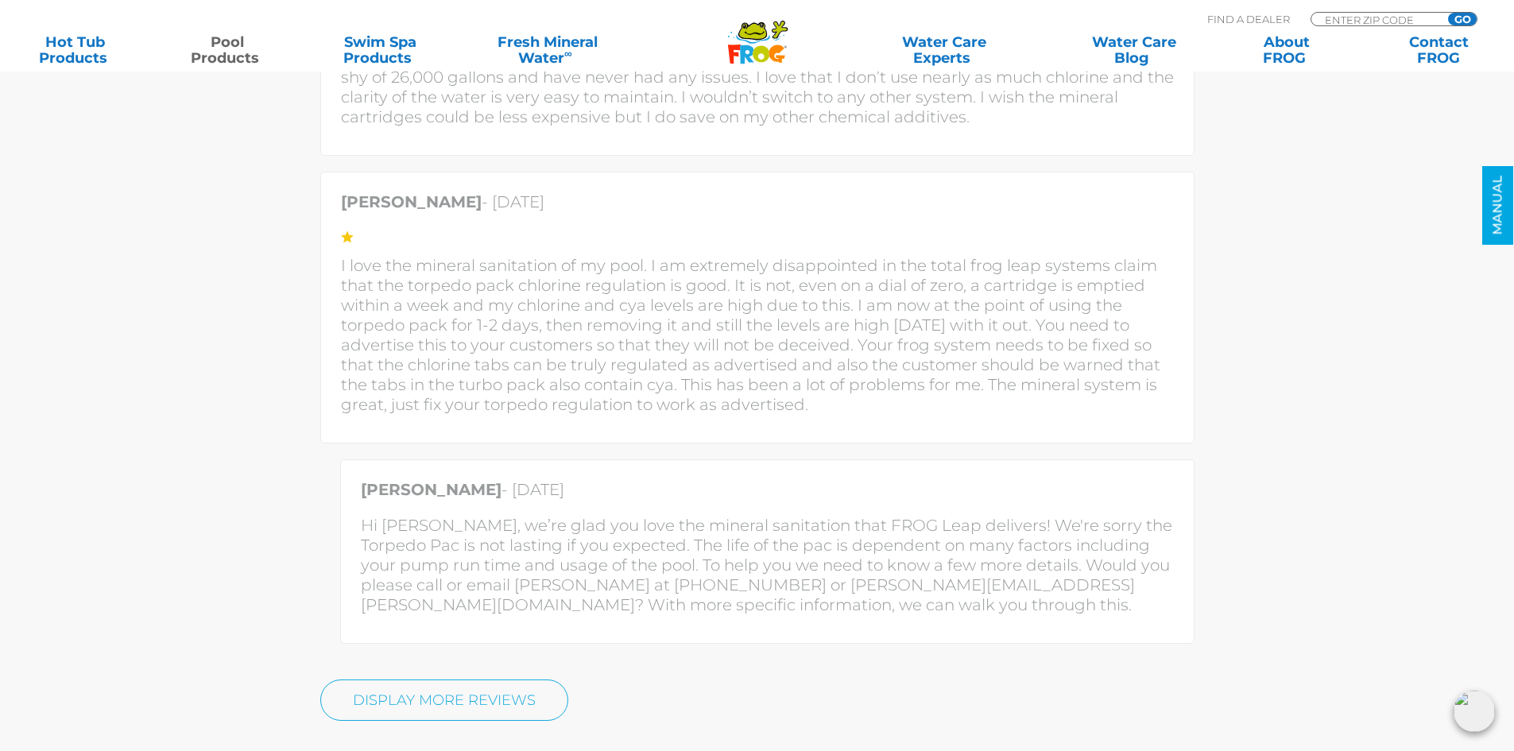
click at [462, 310] on p "I love the mineral sanitation of my pool. I am extremely disappointed in the to…" at bounding box center [757, 335] width 833 height 159
drag, startPoint x: 659, startPoint y: 340, endPoint x: 232, endPoint y: 212, distance: 445.5
click at [602, 294] on p "I love the mineral sanitation of my pool. I am extremely disappointed in the to…" at bounding box center [757, 335] width 833 height 159
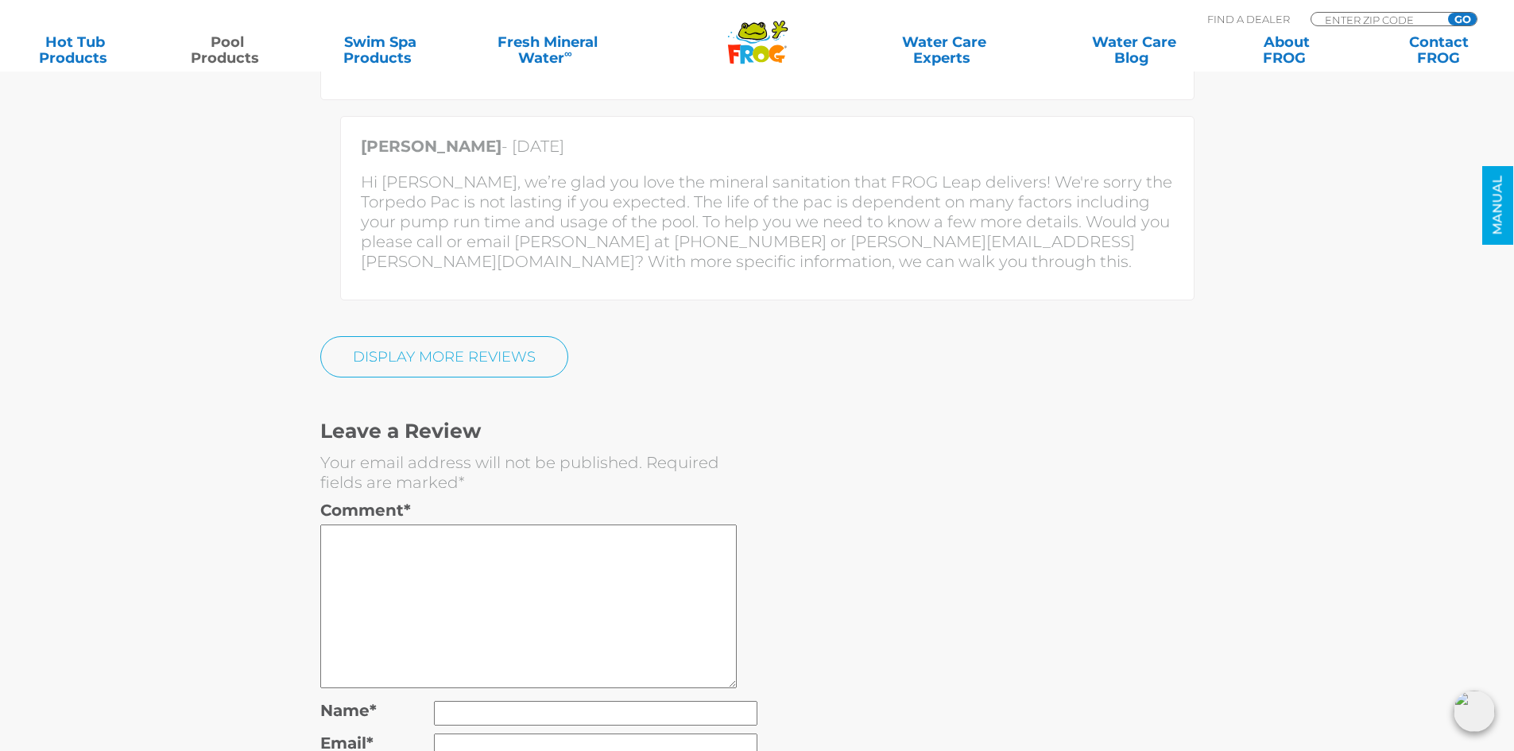
scroll to position [12074, 0]
